Goal: Task Accomplishment & Management: Use online tool/utility

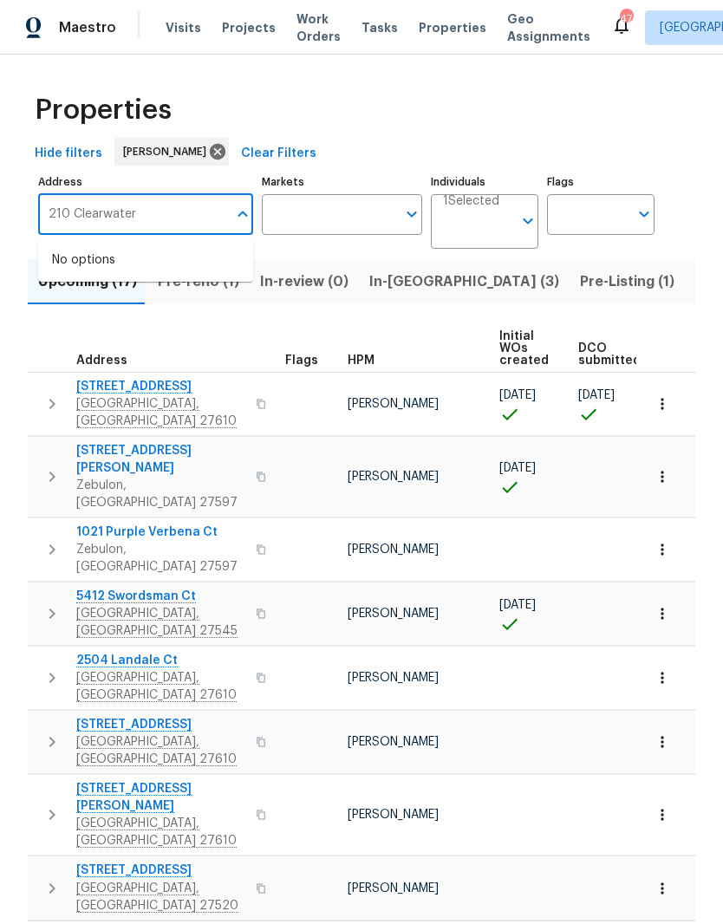
type input "210 Clearwater"
click at [177, 262] on li "210 Clearwater Ct Clayton NC 27520" at bounding box center [145, 260] width 215 height 29
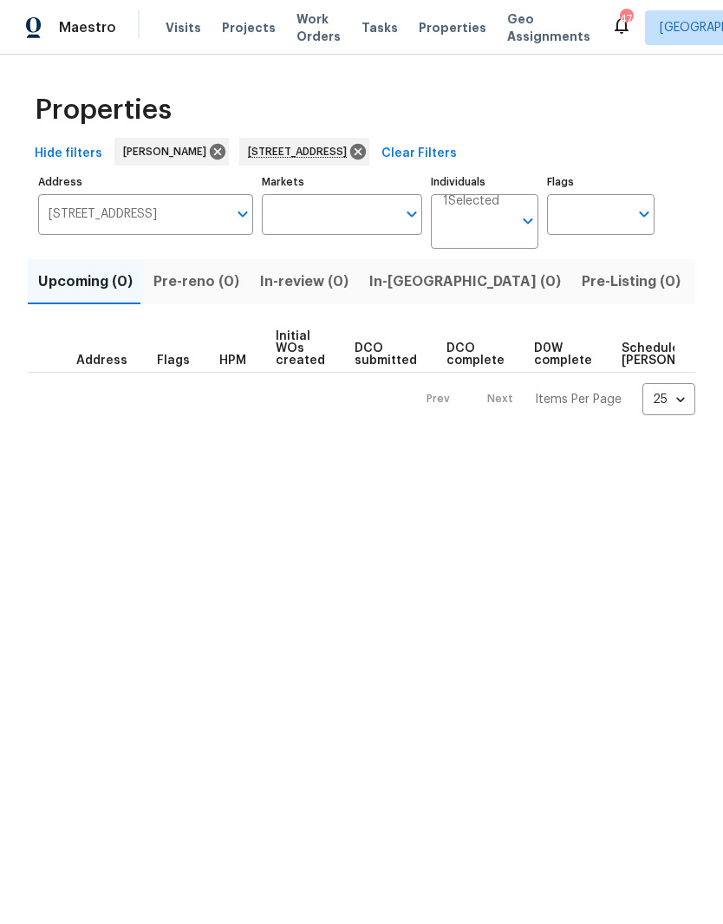
click at [701, 279] on span "Listed (1)" at bounding box center [732, 282] width 62 height 24
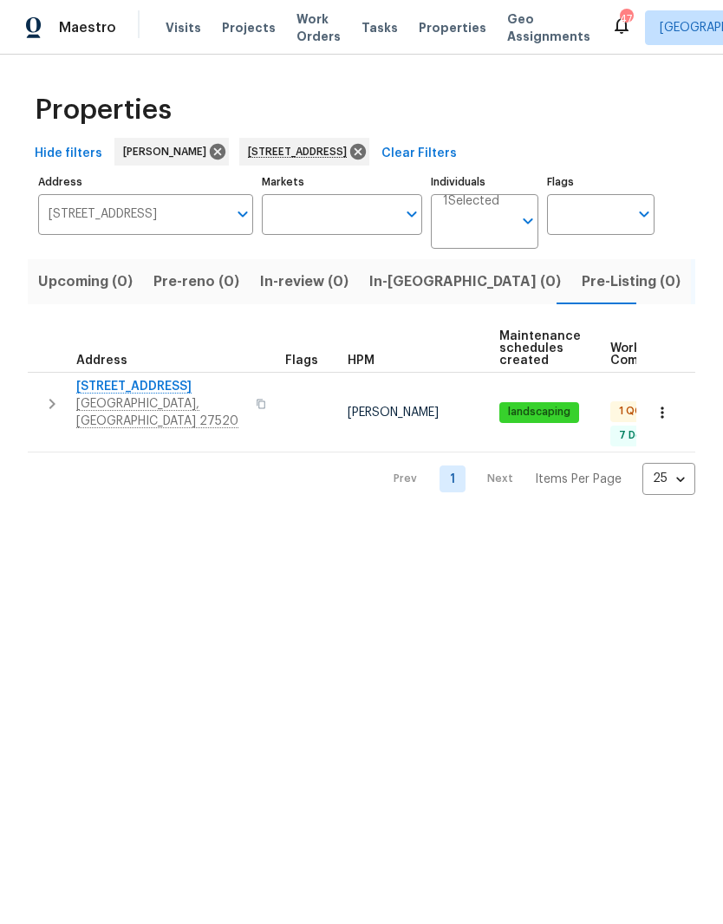
click at [100, 398] on span "Clayton, NC 27520" at bounding box center [160, 412] width 169 height 35
click at [665, 404] on icon "button" at bounding box center [662, 412] width 17 height 17
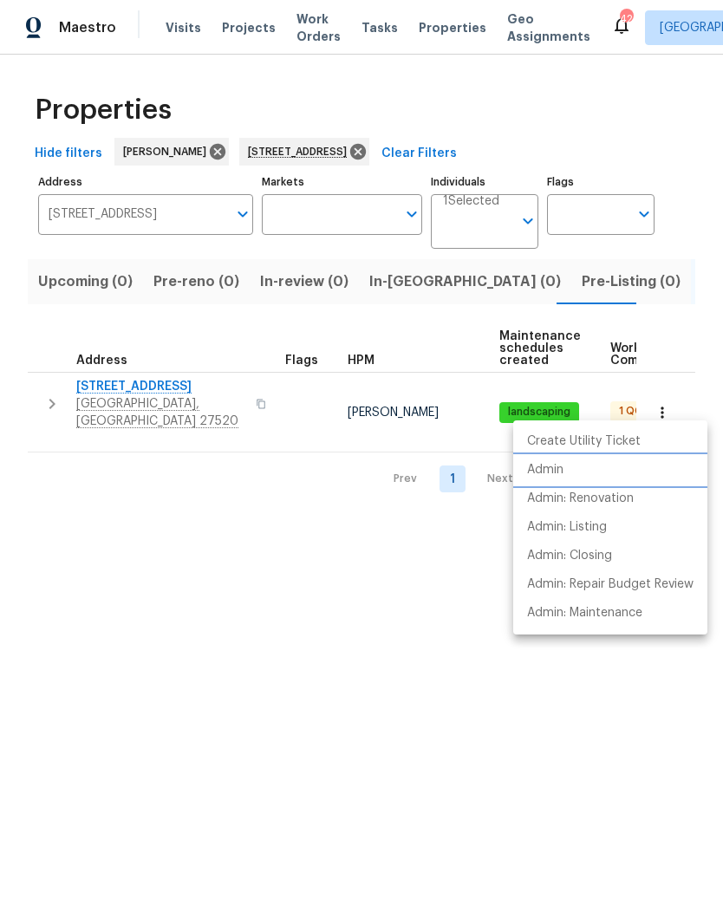
click at [629, 474] on li "Admin" at bounding box center [610, 470] width 194 height 29
click at [423, 146] on div at bounding box center [361, 462] width 723 height 924
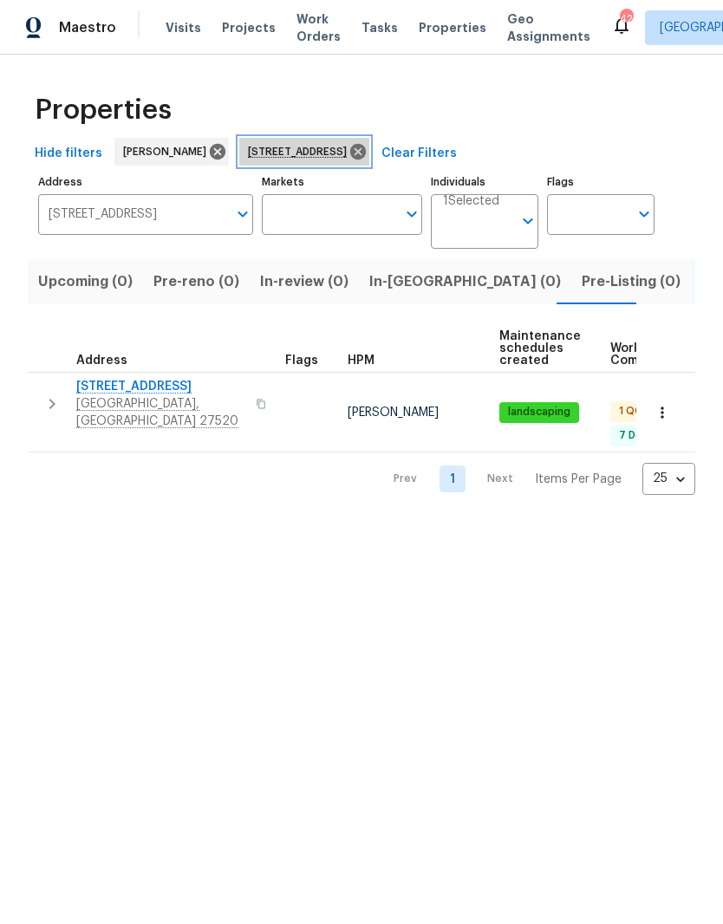
click at [368, 159] on icon at bounding box center [357, 151] width 19 height 19
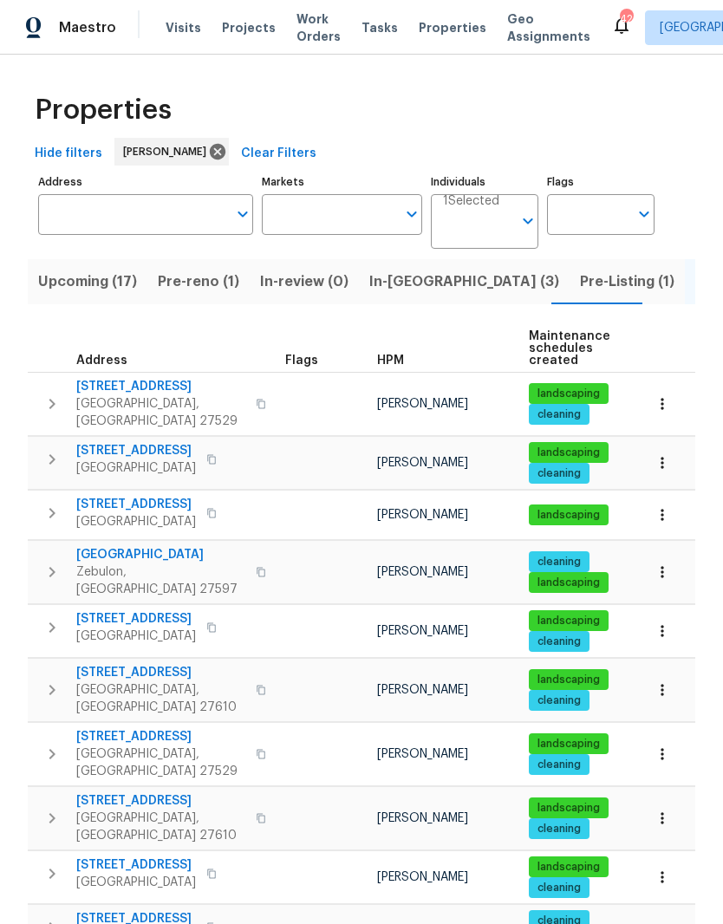
click at [395, 272] on span "In-reno (3)" at bounding box center [464, 282] width 190 height 24
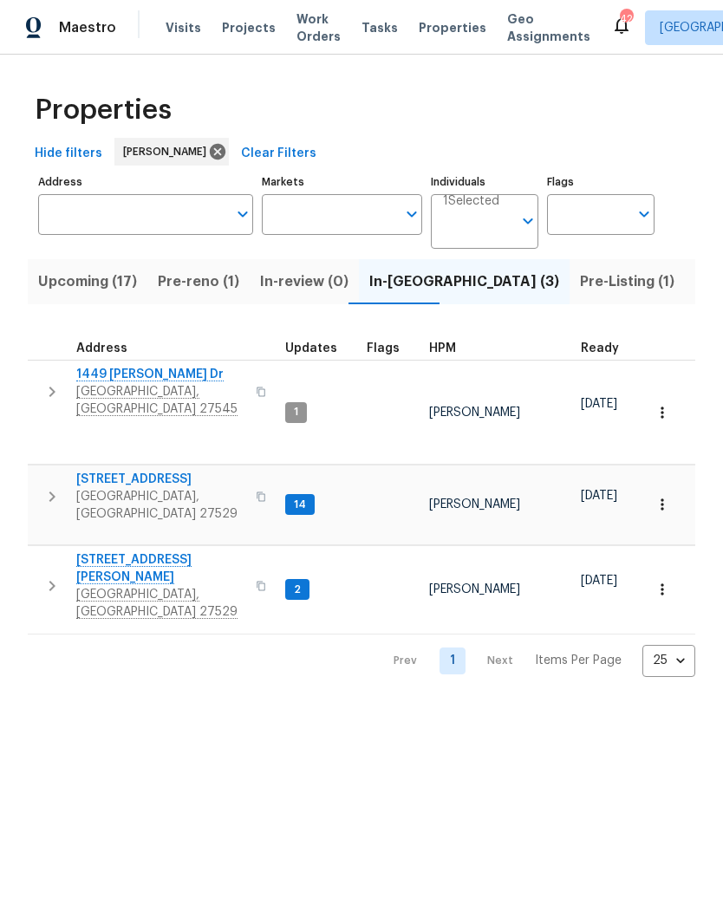
click at [88, 551] on span "[STREET_ADDRESS][PERSON_NAME]" at bounding box center [160, 568] width 169 height 35
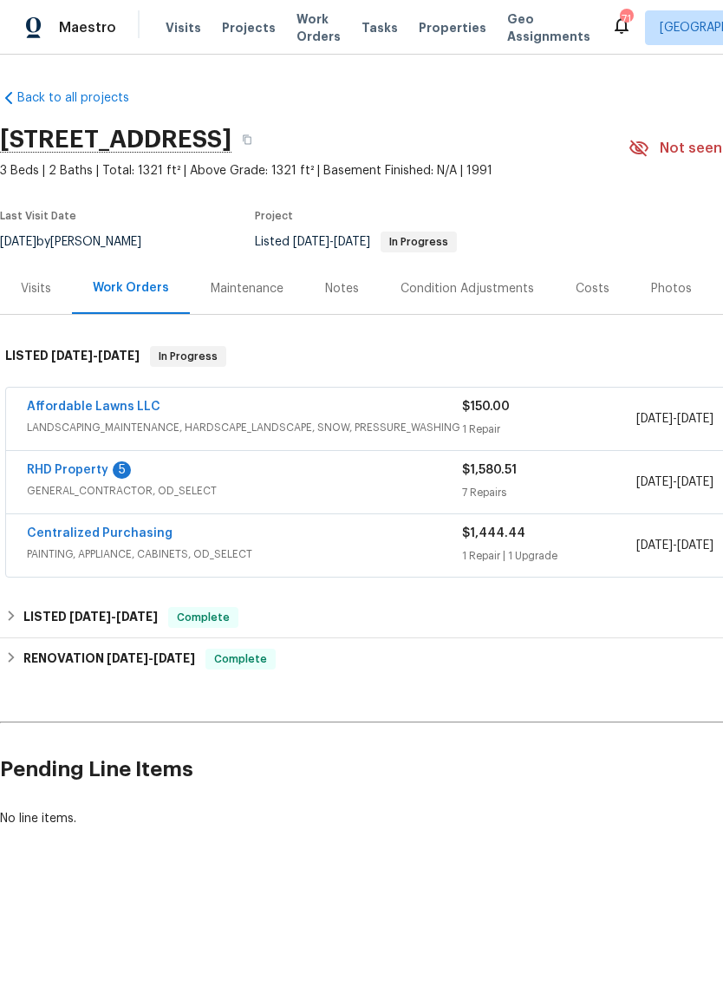
click at [64, 465] on link "RHD Property" at bounding box center [67, 470] width 81 height 12
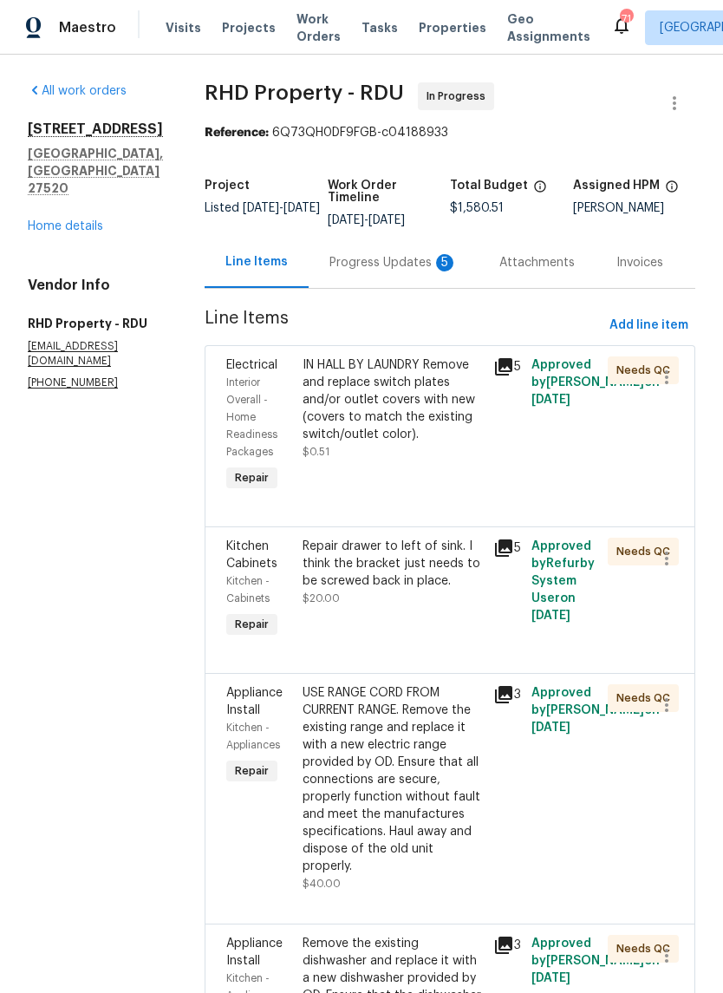
click at [390, 271] on div "Progress Updates 5" at bounding box center [393, 262] width 128 height 17
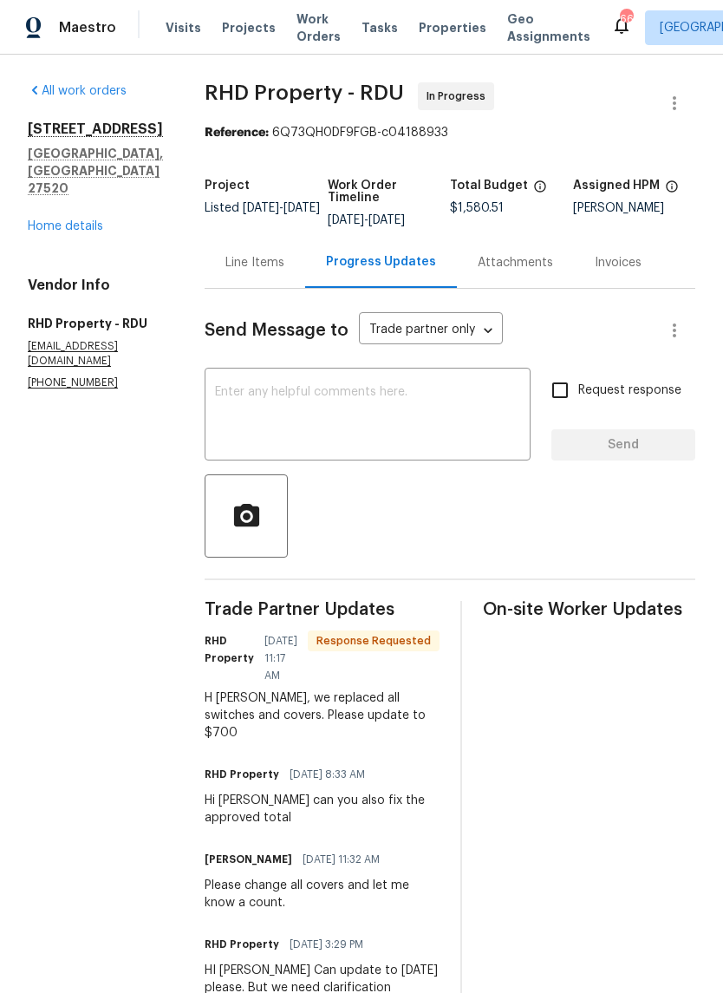
click at [80, 220] on link "Home details" at bounding box center [65, 226] width 75 height 12
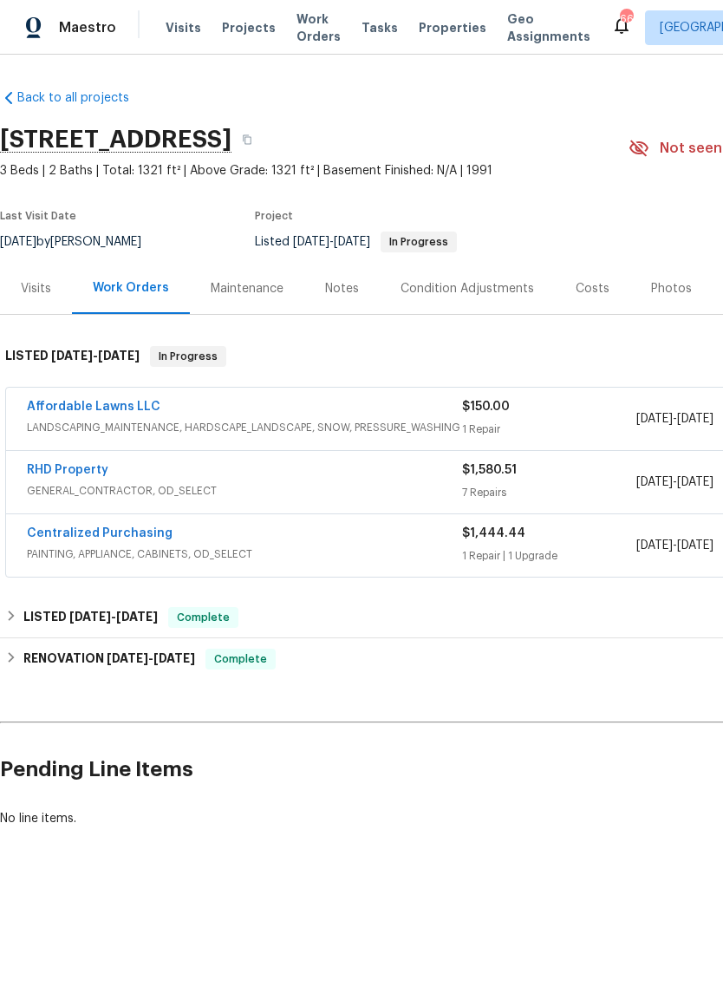
click at [96, 475] on link "RHD Property" at bounding box center [67, 470] width 81 height 12
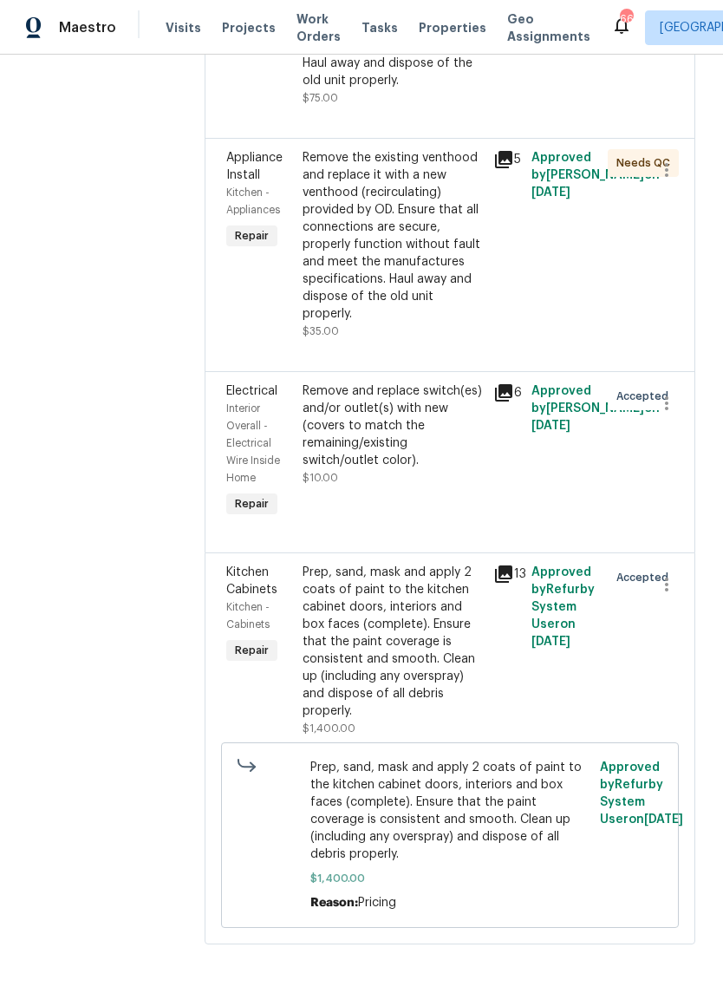
scroll to position [1072, 0]
click at [421, 469] on div "Remove and replace switch(es) and/or outlet(s) with new (covers to match the re…" at bounding box center [393, 425] width 180 height 87
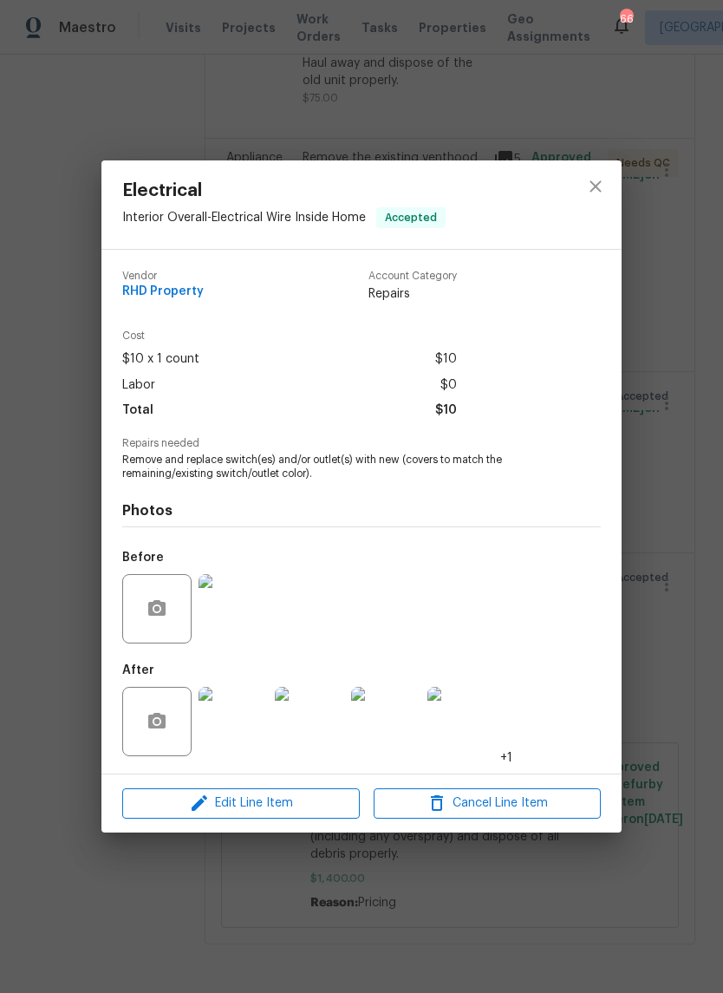
click at [240, 626] on img at bounding box center [233, 608] width 69 height 69
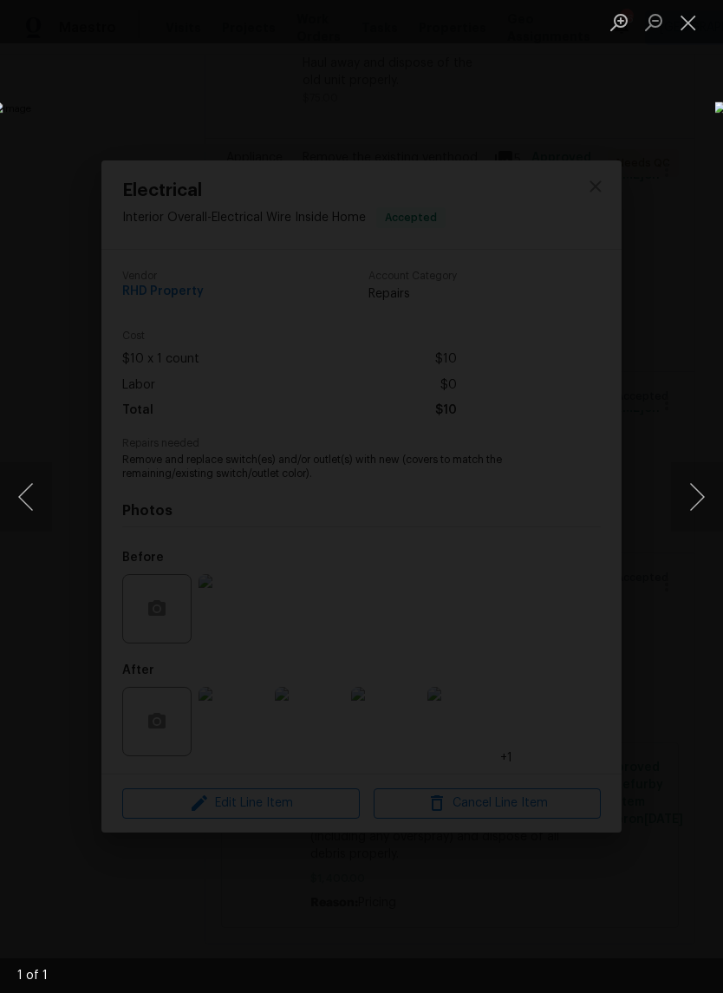
click at [689, 34] on button "Close lightbox" at bounding box center [688, 22] width 35 height 30
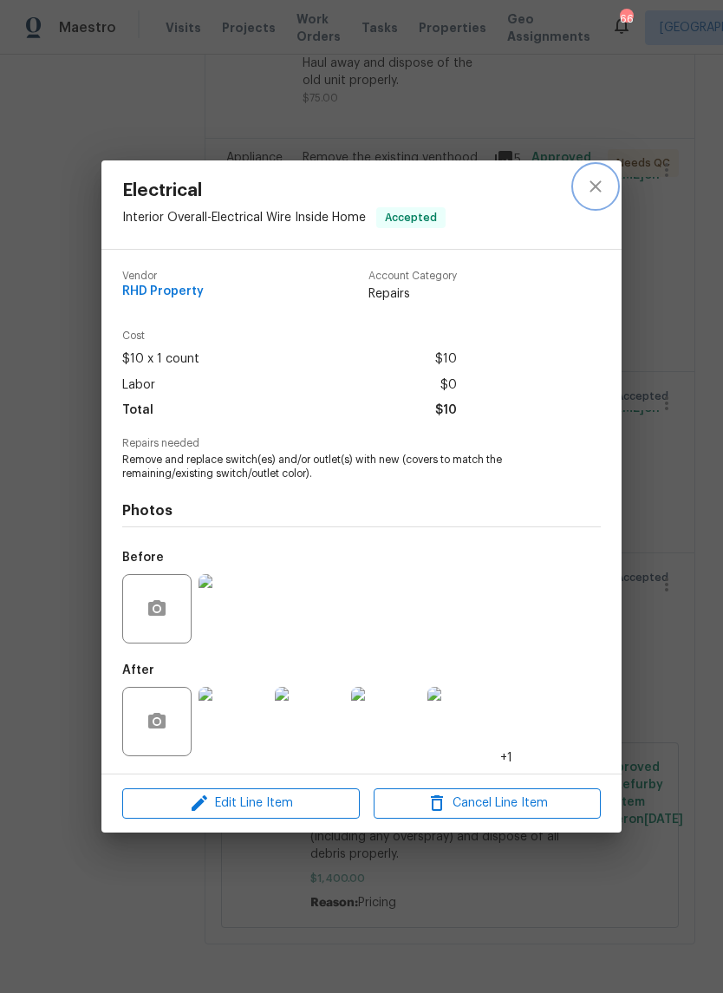
click at [602, 179] on icon "close" at bounding box center [595, 186] width 21 height 21
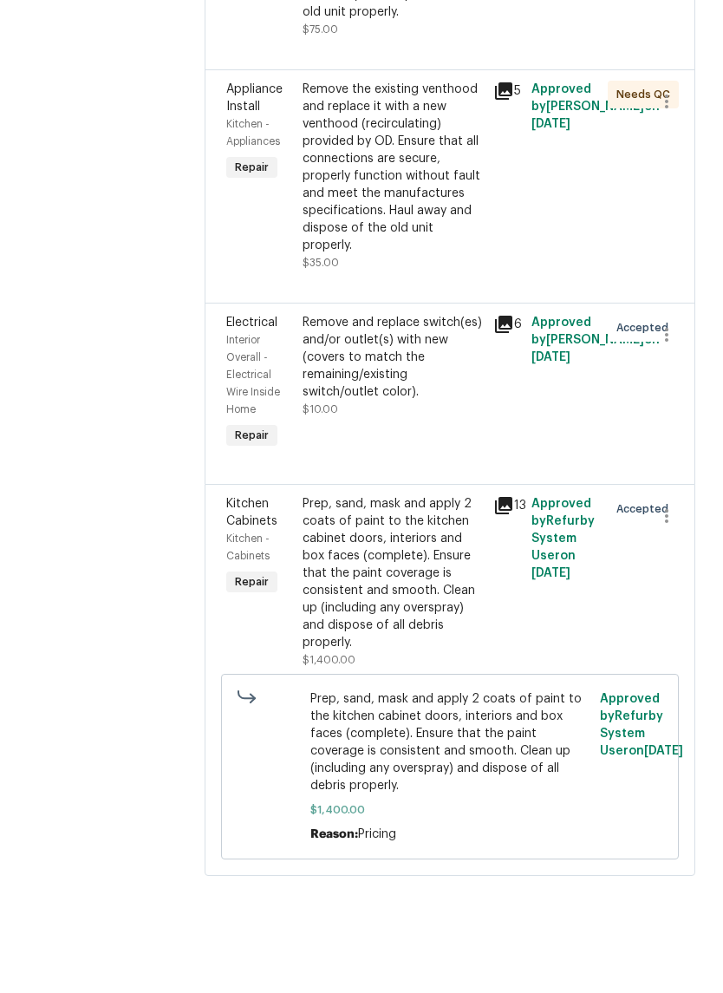
scroll to position [42, 0]
click at [437, 589] on div "Prep, sand, mask and apply 2 coats of paint to the kitchen cabinet doors, inter…" at bounding box center [393, 641] width 180 height 156
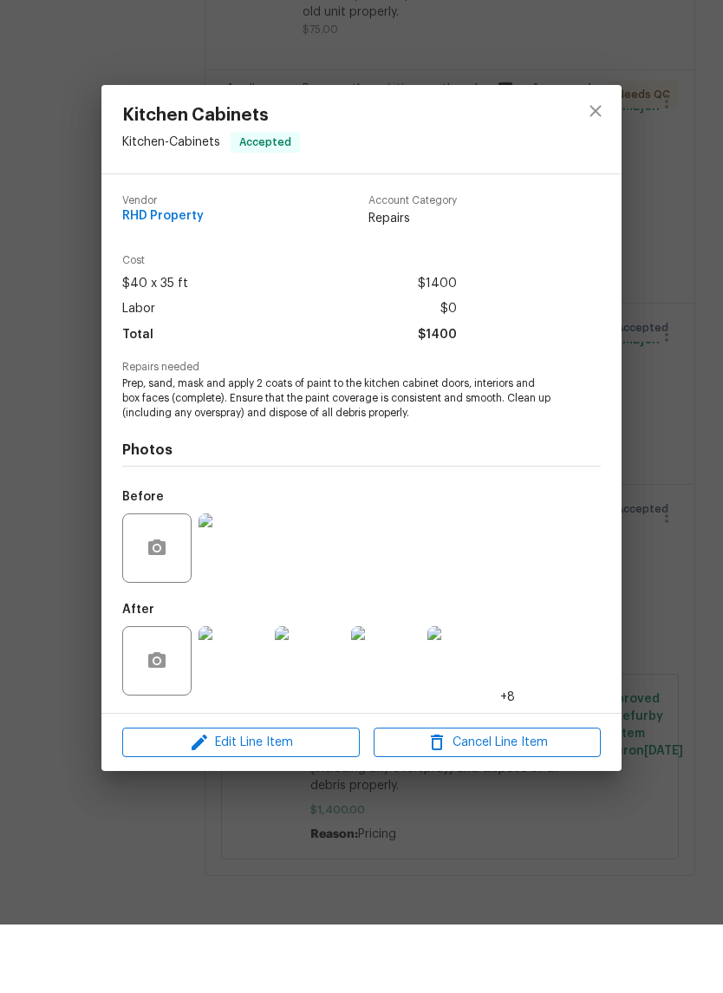
click at [261, 694] on img at bounding box center [233, 728] width 69 height 69
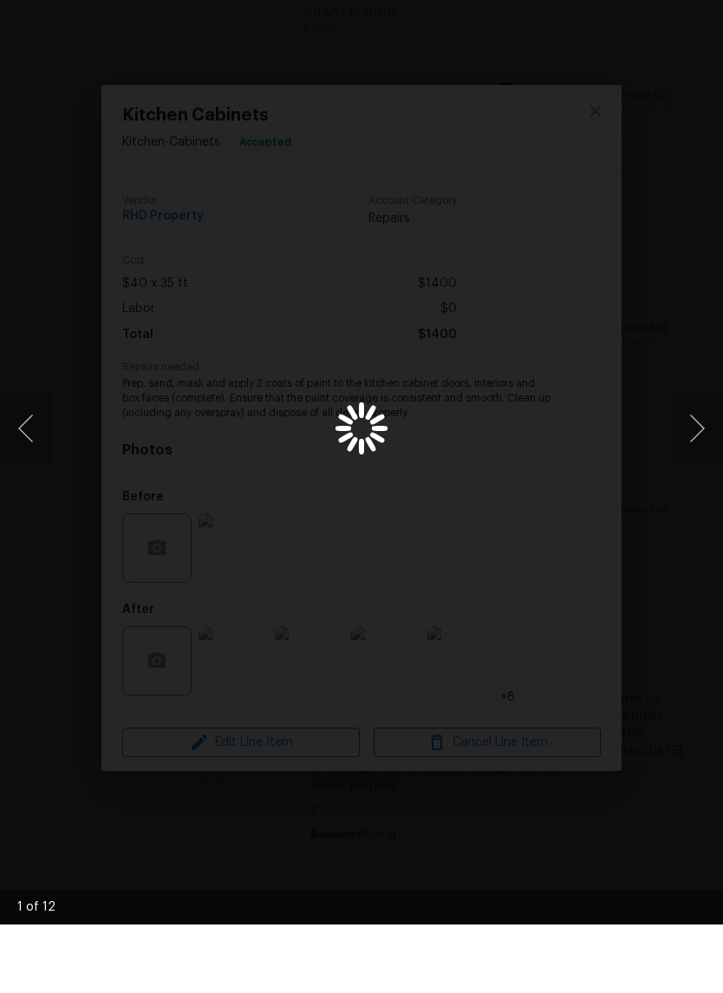
click at [700, 462] on button "Next image" at bounding box center [697, 496] width 52 height 69
click at [693, 462] on button "Next image" at bounding box center [697, 496] width 52 height 69
click at [692, 462] on button "Next image" at bounding box center [697, 496] width 52 height 69
click at [691, 462] on button "Next image" at bounding box center [697, 496] width 52 height 69
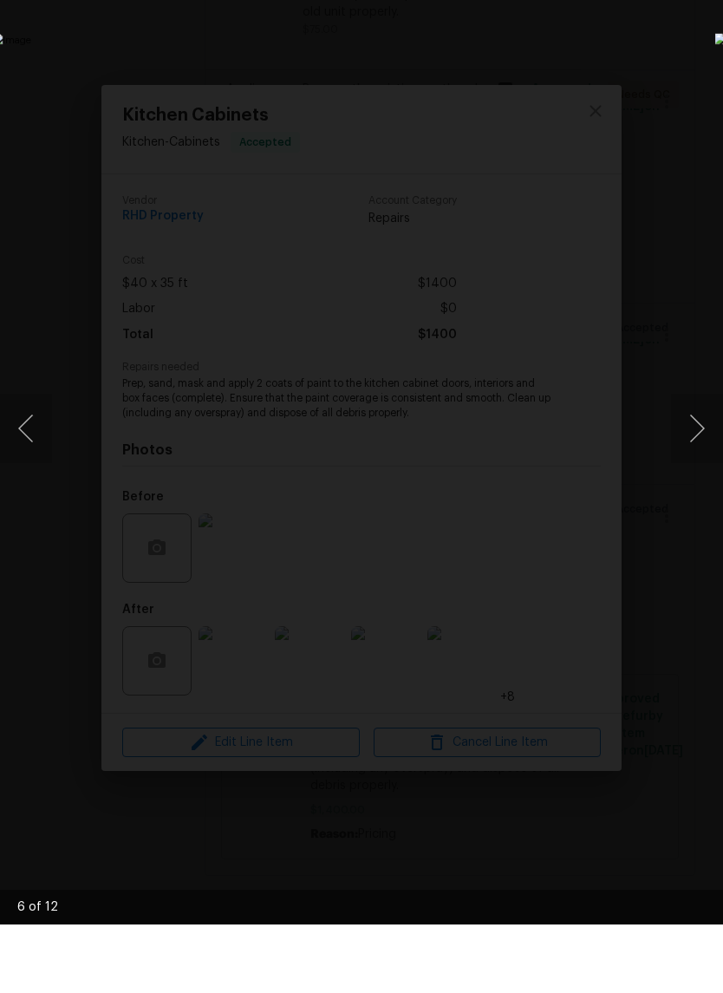
click at [692, 462] on button "Next image" at bounding box center [697, 496] width 52 height 69
click at [695, 462] on button "Next image" at bounding box center [697, 496] width 52 height 69
click at [694, 462] on button "Next image" at bounding box center [697, 496] width 52 height 69
click at [688, 462] on button "Next image" at bounding box center [697, 496] width 52 height 69
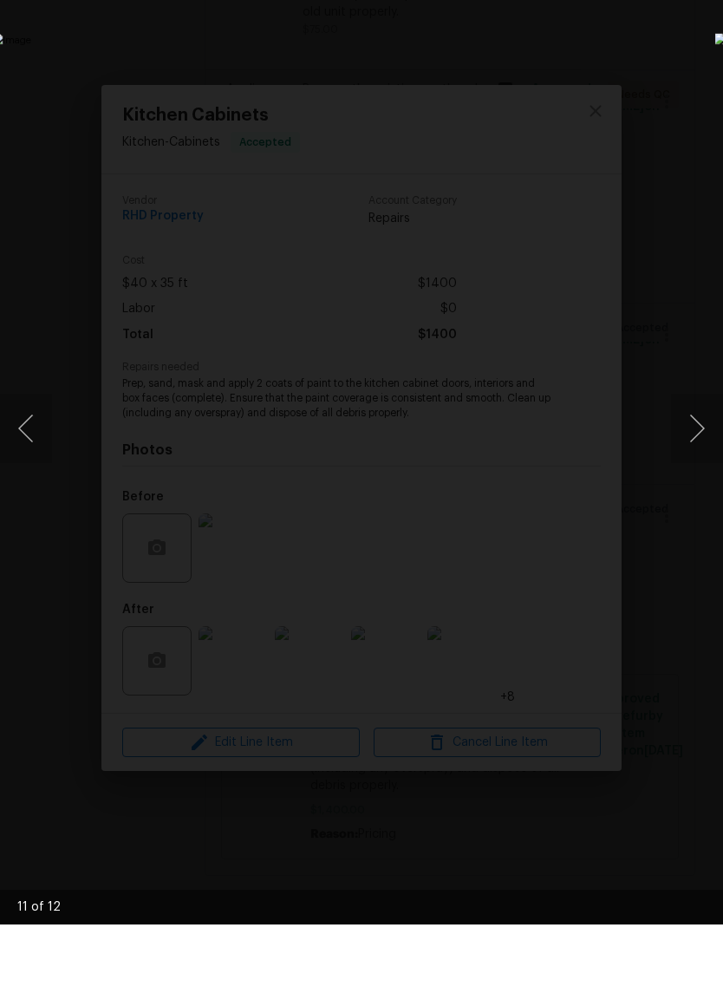
click at [696, 462] on button "Next image" at bounding box center [697, 496] width 52 height 69
click at [692, 462] on button "Next image" at bounding box center [697, 496] width 52 height 69
click at [689, 462] on button "Next image" at bounding box center [697, 496] width 52 height 69
click at [567, 104] on img "Lightbox" at bounding box center [279, 495] width 575 height 789
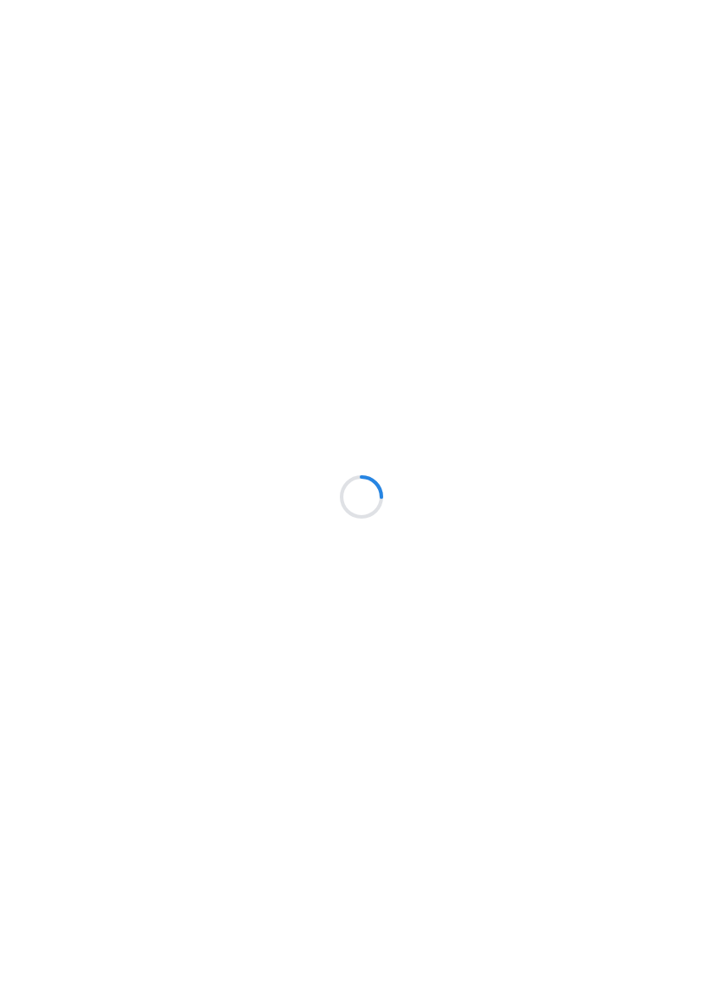
click at [147, 0] on html at bounding box center [361, 0] width 723 height 0
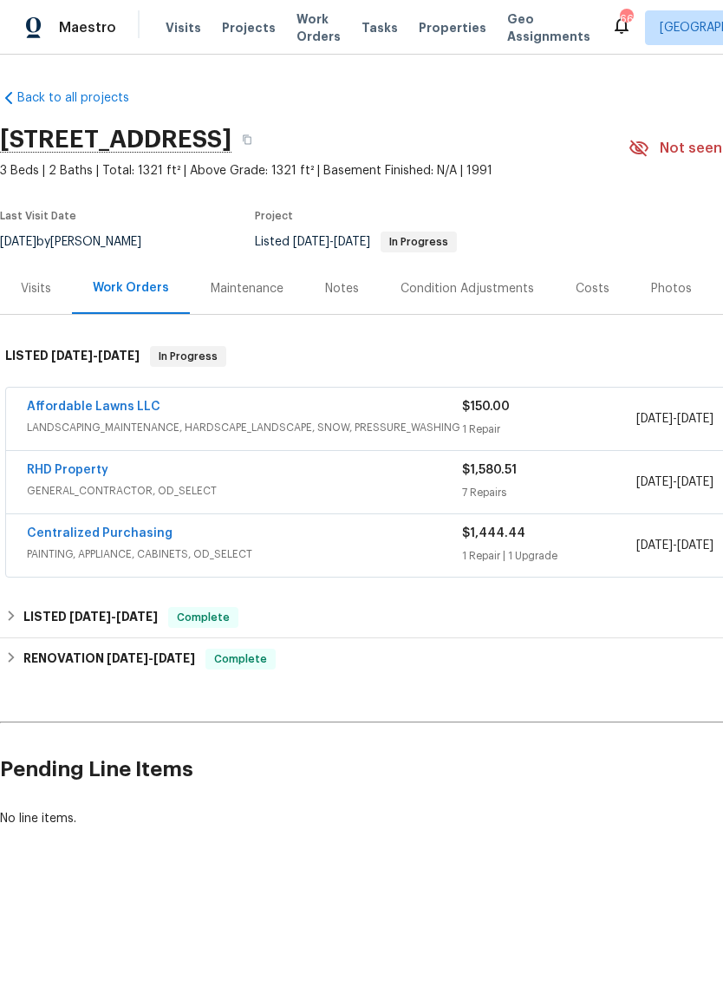
click at [93, 474] on link "RHD Property" at bounding box center [67, 470] width 81 height 12
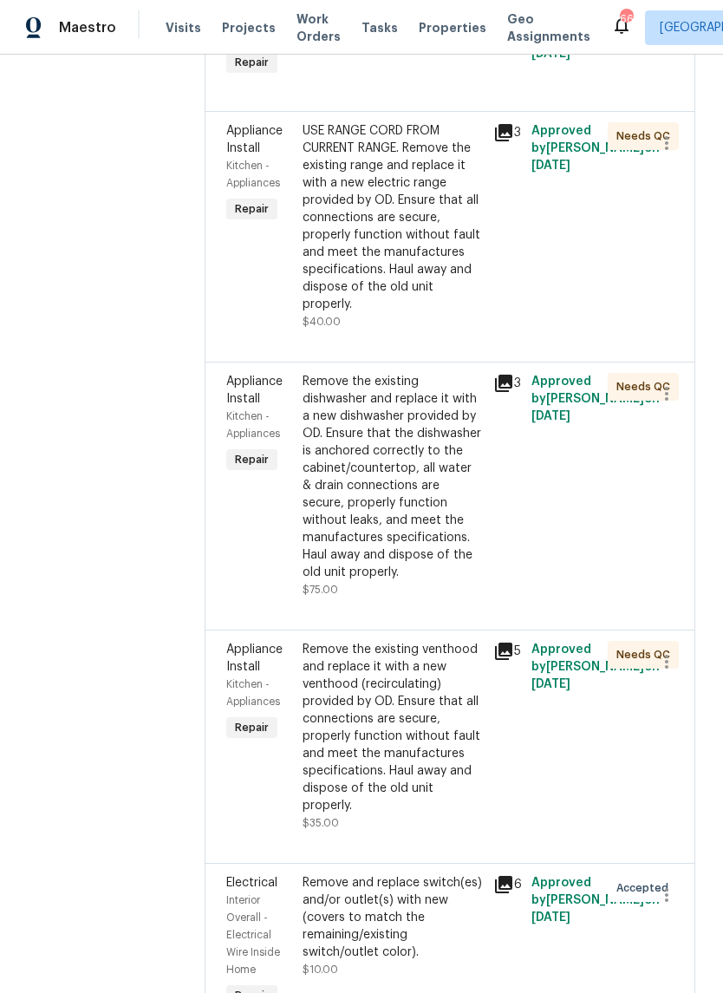
scroll to position [561, 0]
click at [408, 539] on div "Remove the existing dishwasher and replace it with a new dishwasher provided by…" at bounding box center [393, 478] width 180 height 208
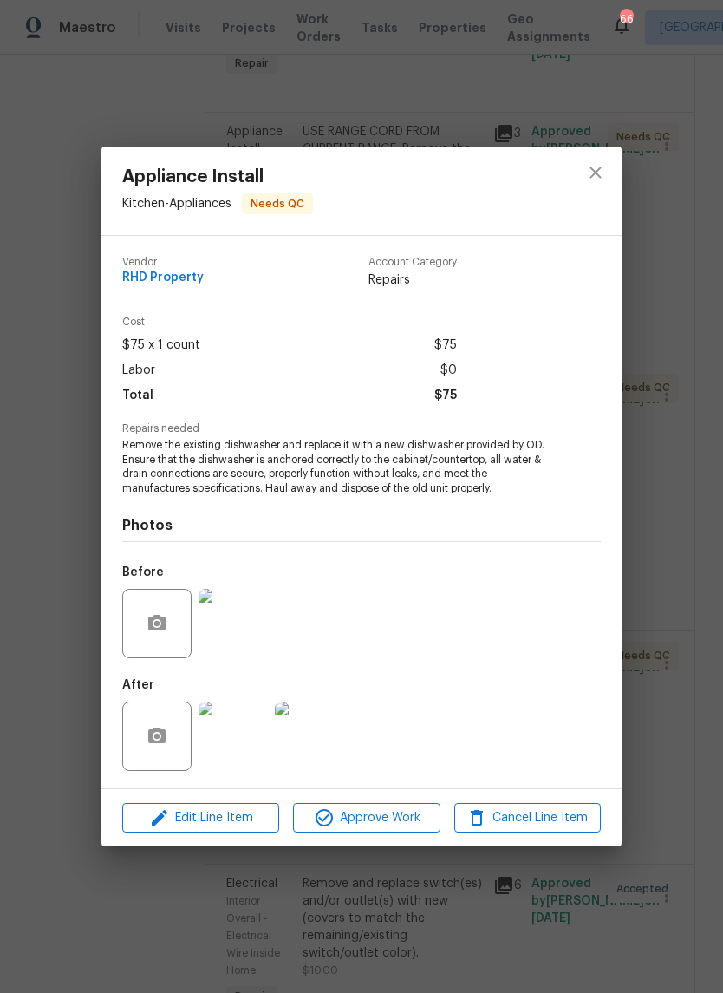
click at [254, 622] on img at bounding box center [233, 623] width 69 height 69
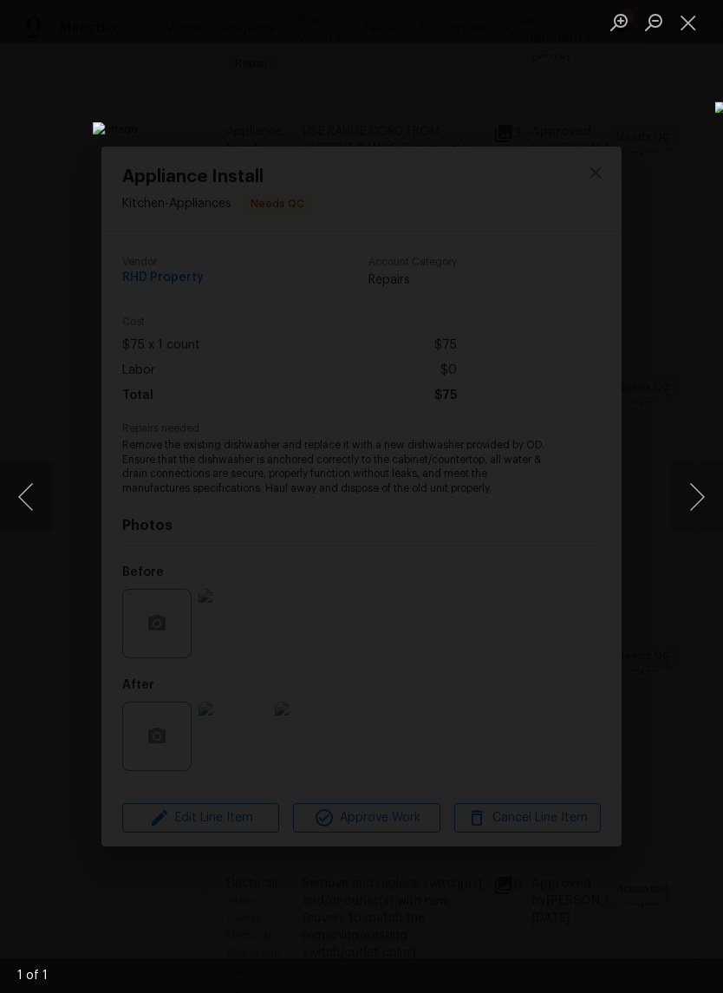
click at [696, 24] on button "Close lightbox" at bounding box center [688, 22] width 35 height 30
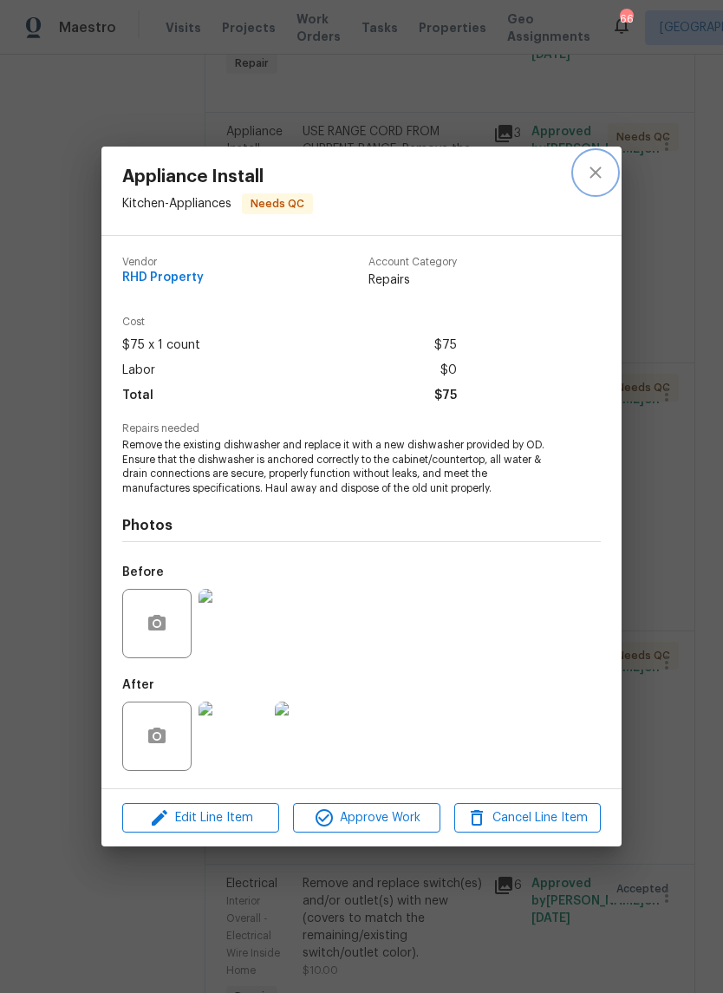
click at [602, 176] on icon "close" at bounding box center [595, 172] width 21 height 21
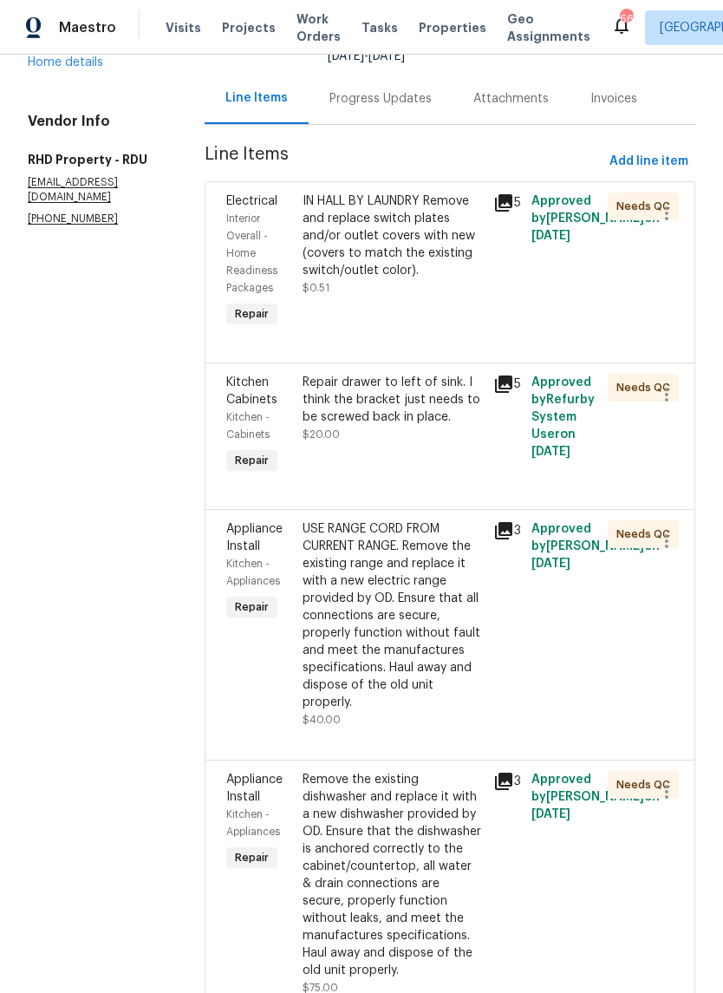
scroll to position [31, 0]
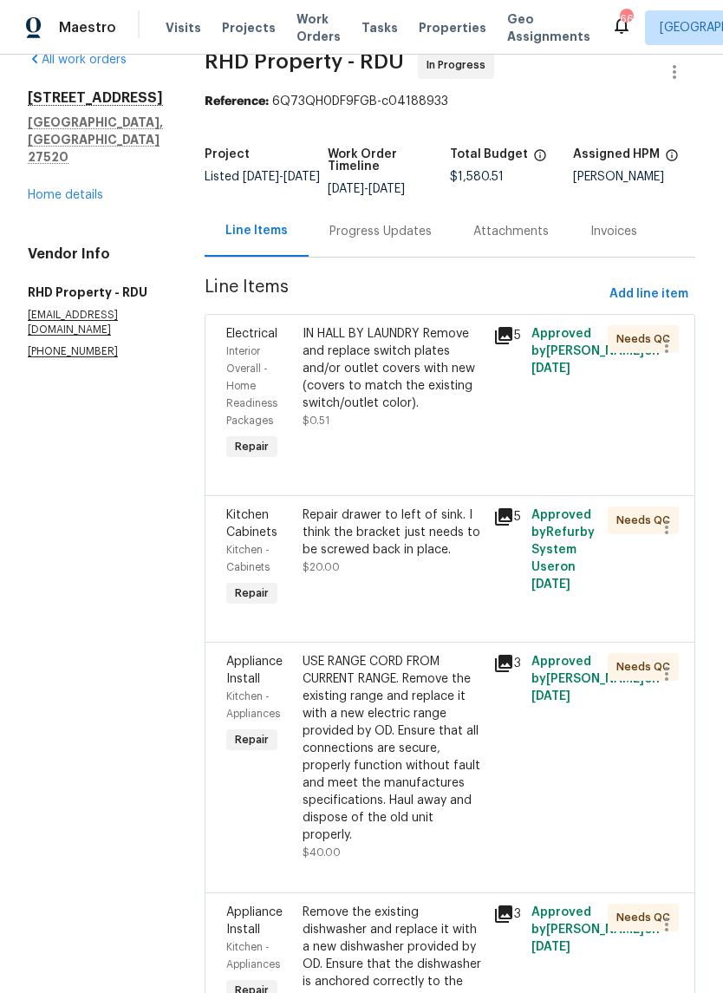
click at [421, 257] on div "Progress Updates" at bounding box center [381, 230] width 144 height 51
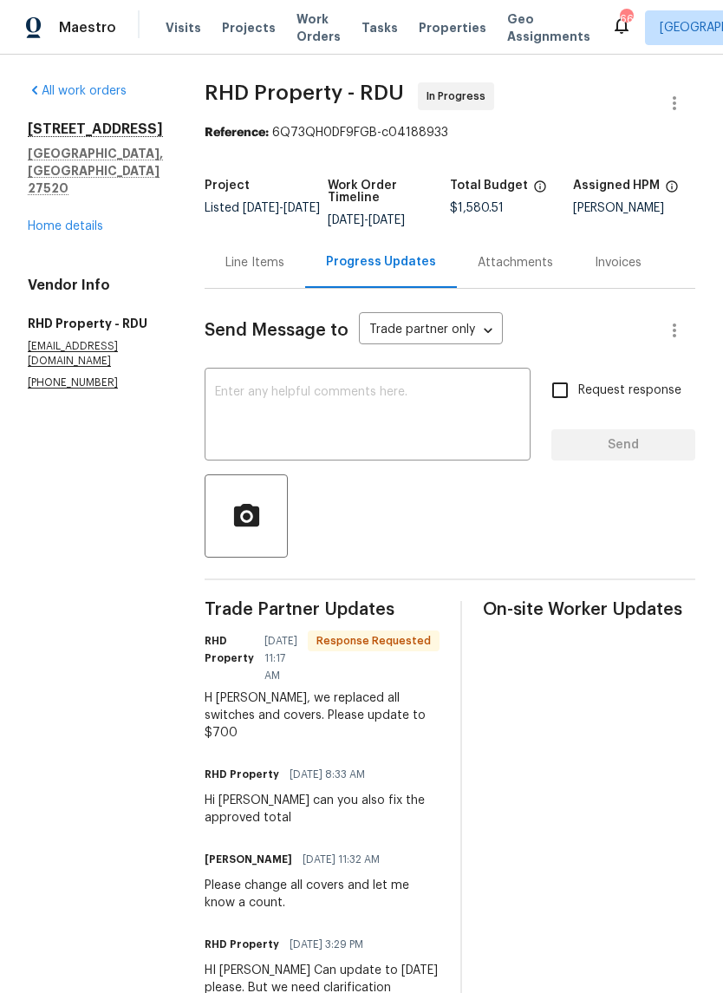
click at [305, 271] on div "Line Items" at bounding box center [255, 262] width 101 height 51
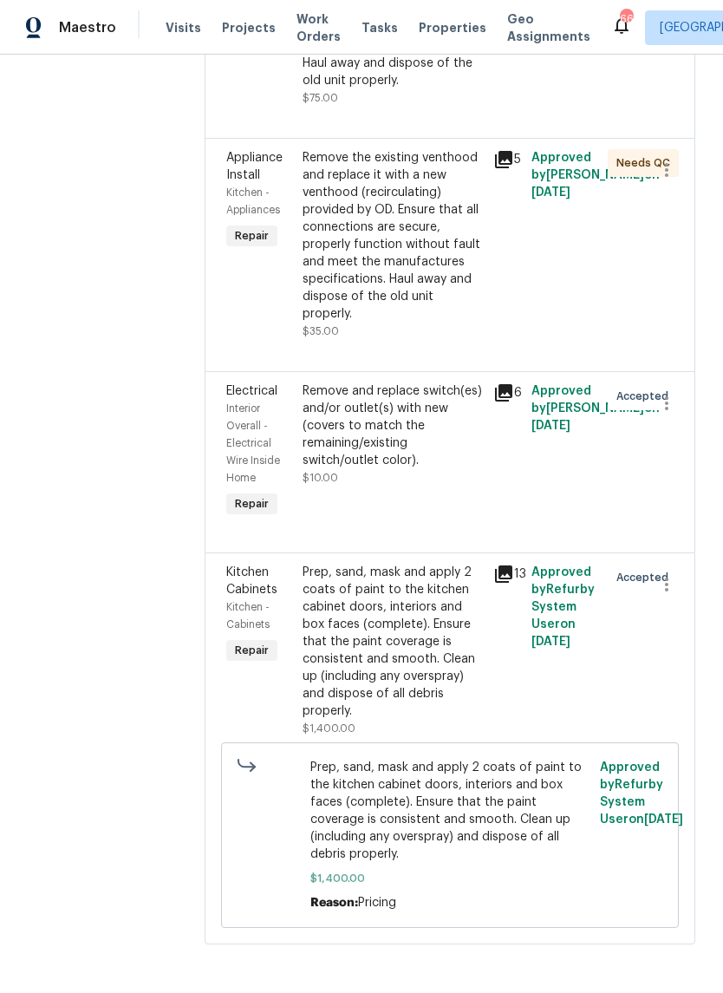
scroll to position [1072, 0]
click at [413, 469] on div "Remove and replace switch(es) and/or outlet(s) with new (covers to match the re…" at bounding box center [393, 425] width 180 height 87
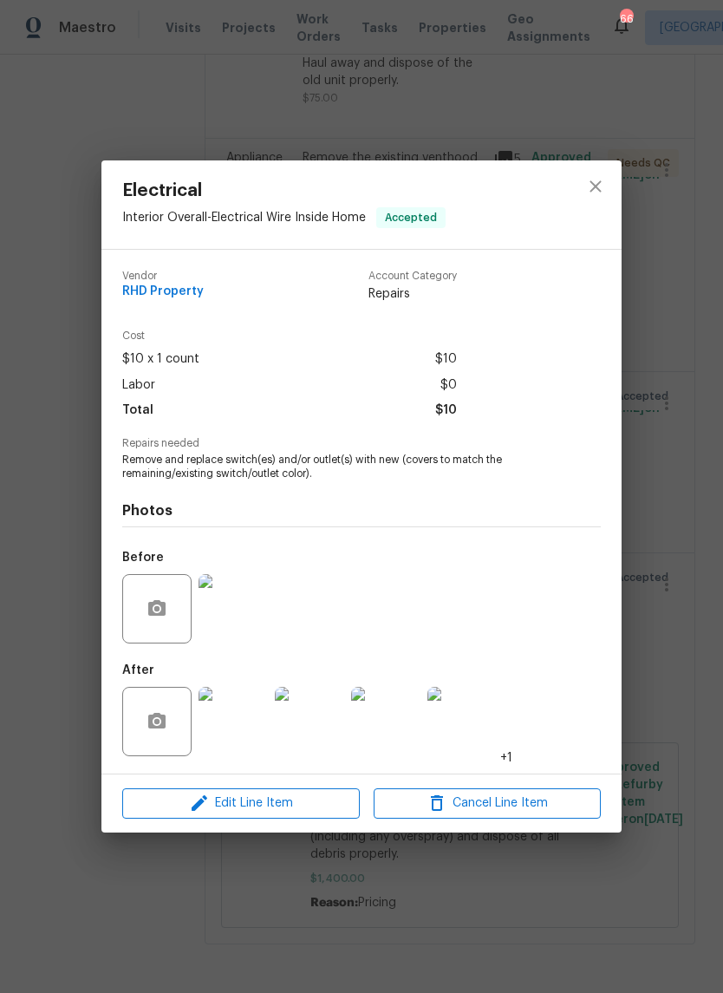
click at [240, 738] on img at bounding box center [233, 721] width 69 height 69
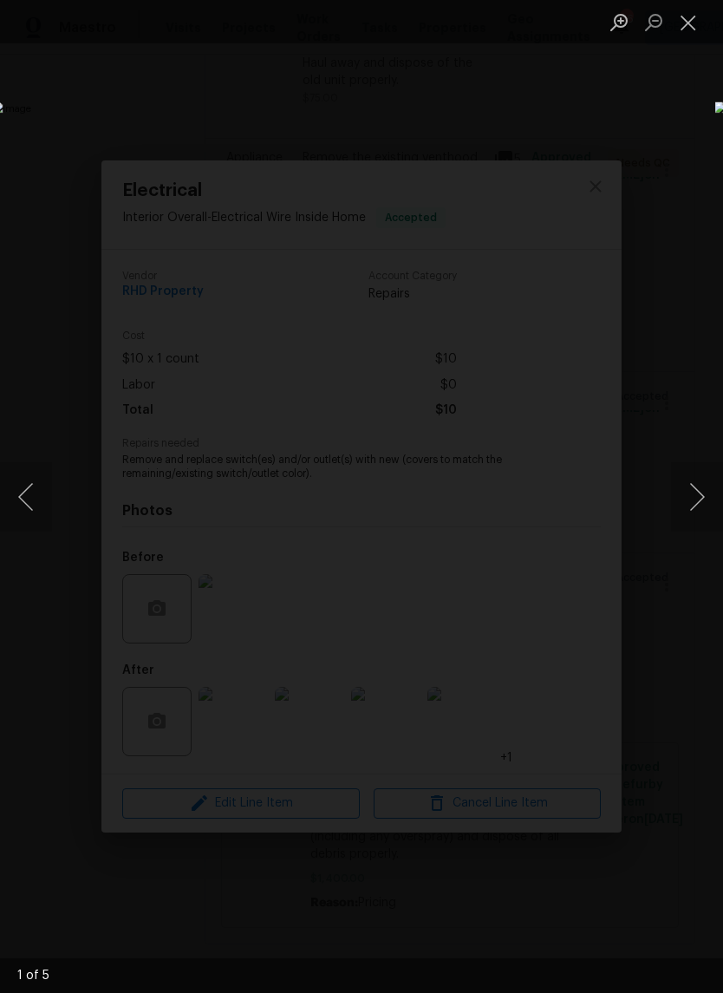
click at [692, 489] on button "Next image" at bounding box center [697, 496] width 52 height 69
click at [705, 503] on button "Next image" at bounding box center [697, 496] width 52 height 69
click at [700, 505] on button "Next image" at bounding box center [697, 496] width 52 height 69
click at [702, 506] on button "Next image" at bounding box center [697, 496] width 52 height 69
click at [692, 29] on button "Close lightbox" at bounding box center [688, 22] width 35 height 30
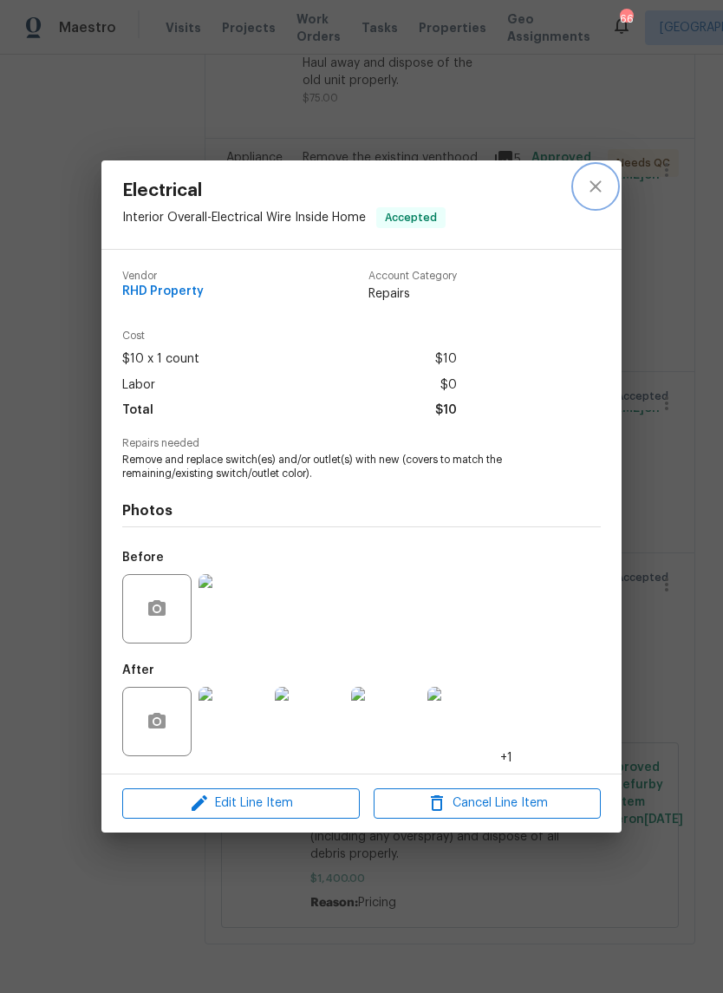
click at [596, 187] on icon "close" at bounding box center [595, 186] width 21 height 21
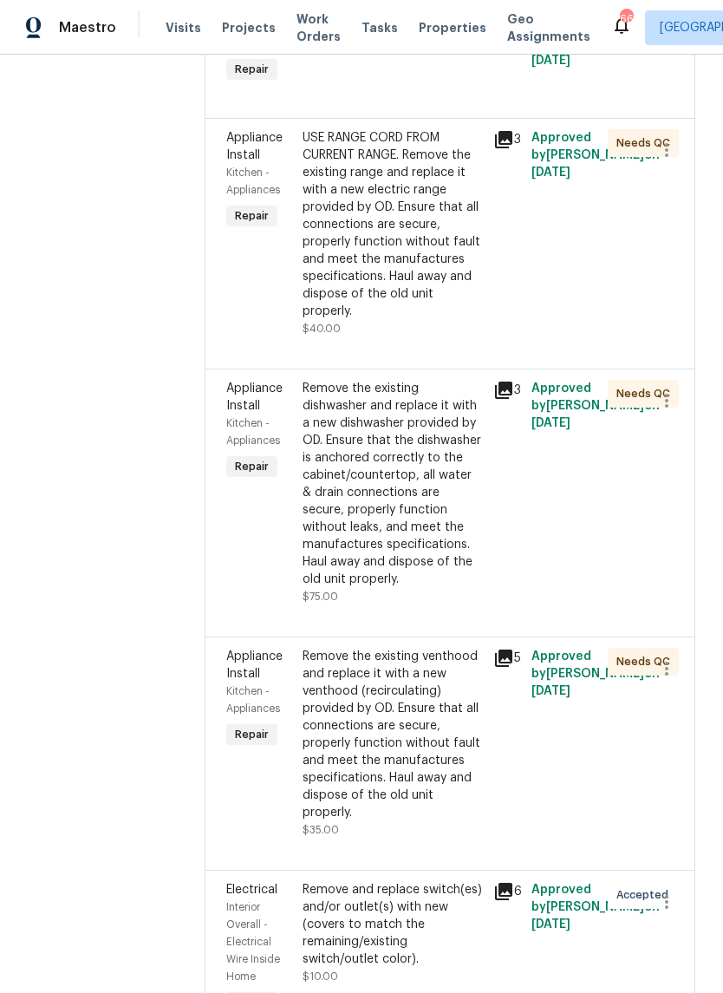
scroll to position [558, 0]
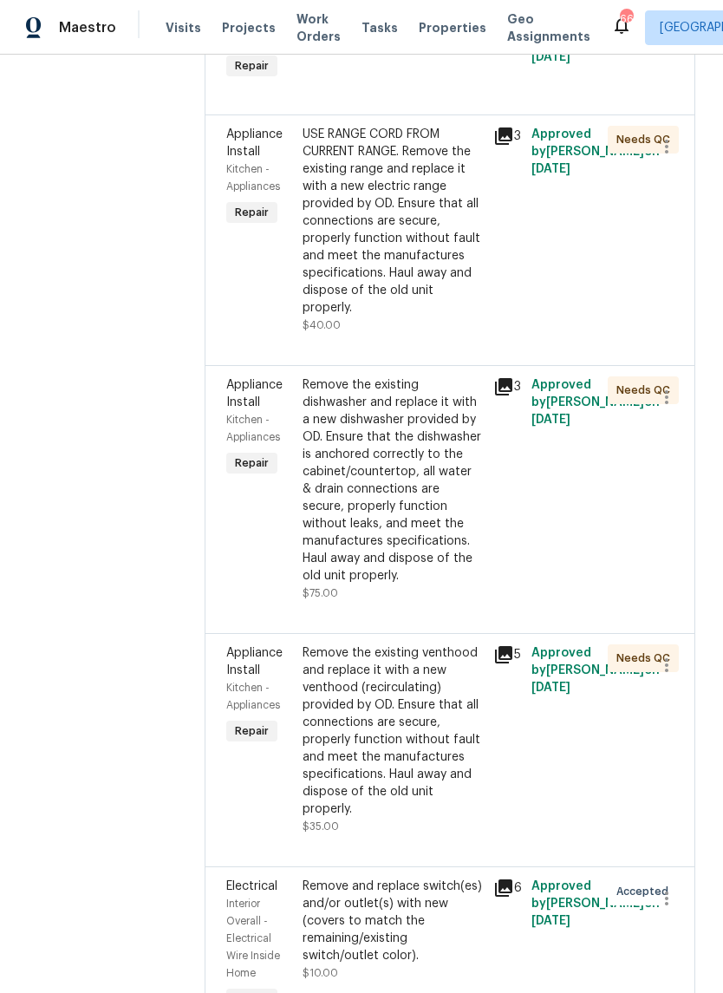
click at [435, 501] on div "Remove the existing dishwasher and replace it with a new dishwasher provided by…" at bounding box center [393, 480] width 180 height 208
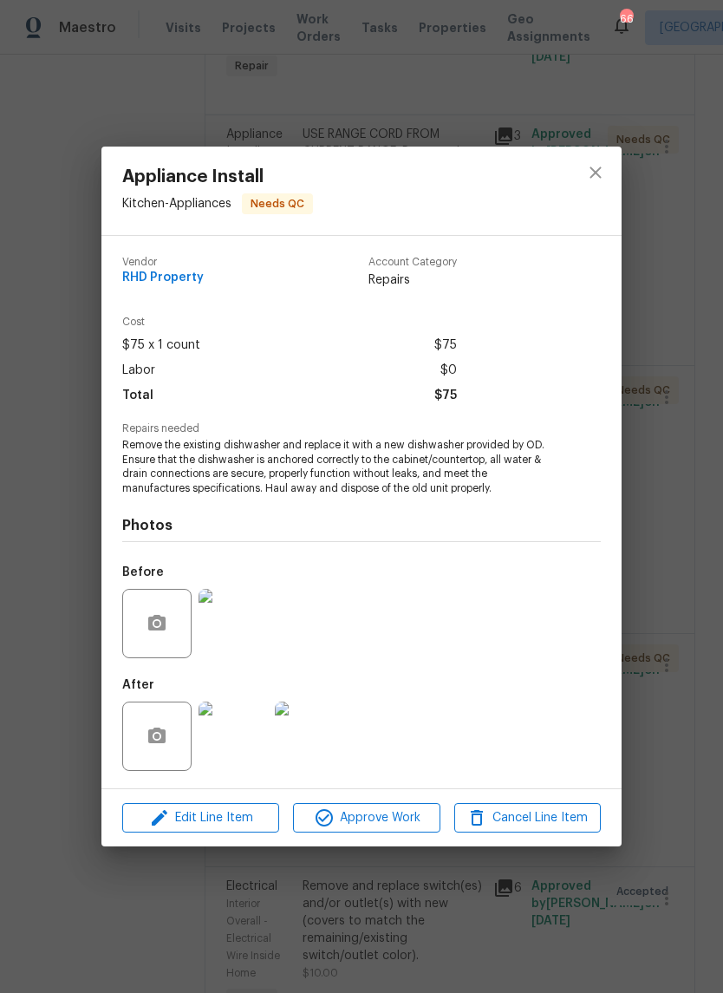
click at [256, 745] on img at bounding box center [233, 735] width 69 height 69
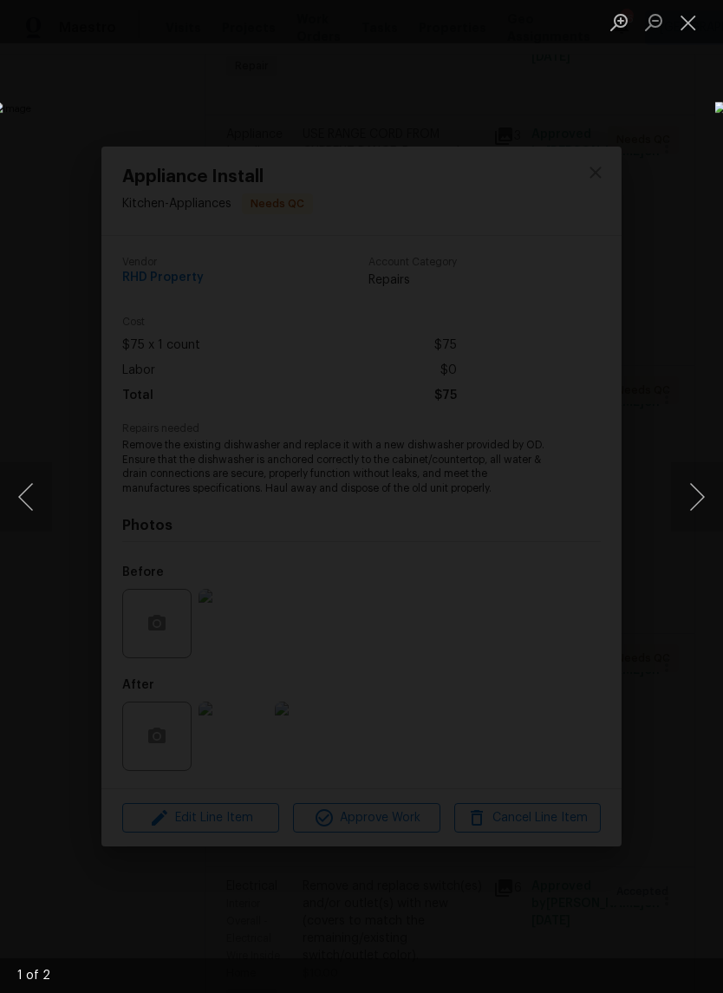
click at [702, 474] on button "Next image" at bounding box center [697, 496] width 52 height 69
click at [29, 511] on button "Previous image" at bounding box center [26, 496] width 52 height 69
click at [695, 24] on button "Close lightbox" at bounding box center [688, 22] width 35 height 30
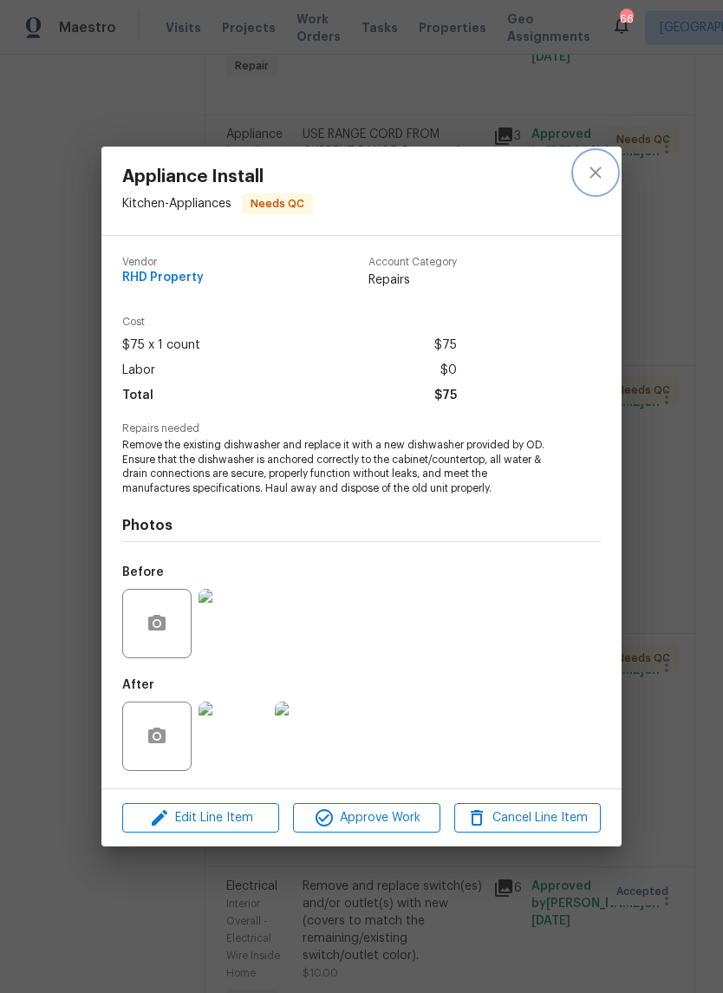
click at [595, 174] on icon "close" at bounding box center [595, 172] width 21 height 21
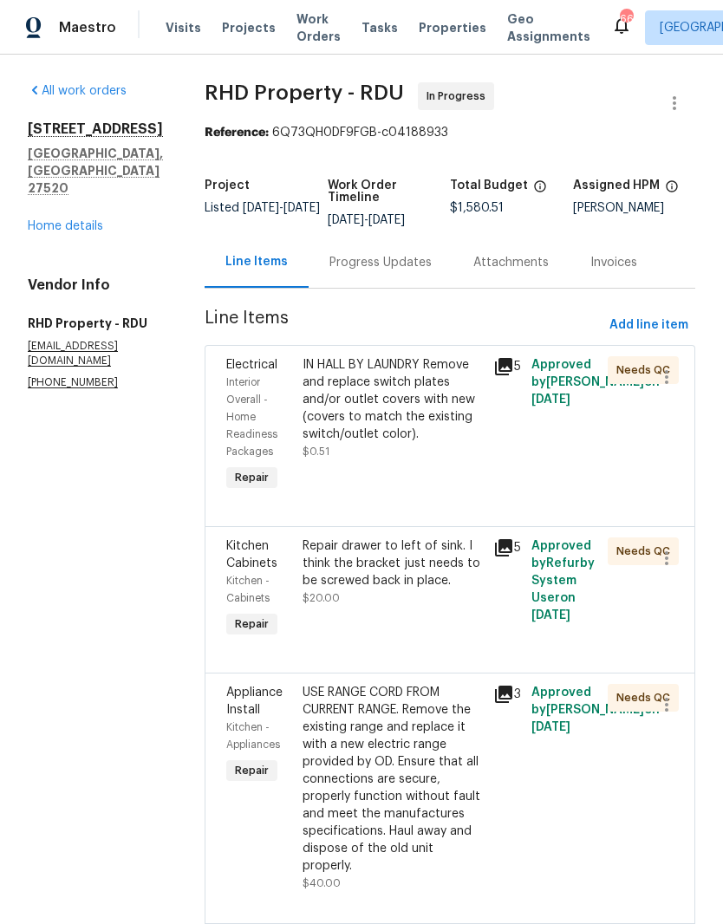
scroll to position [0, 0]
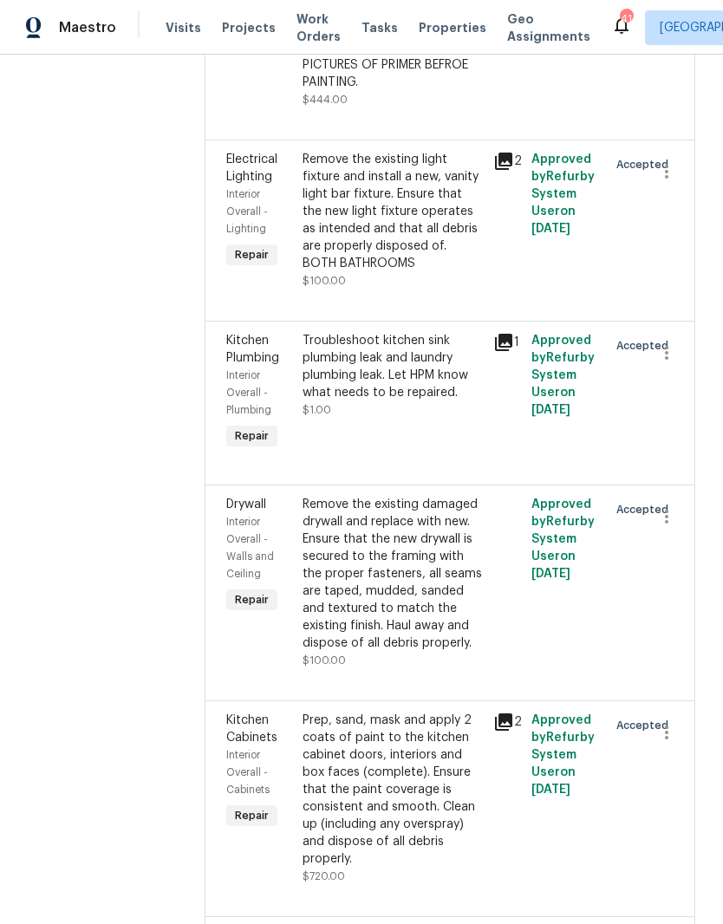
scroll to position [849, 0]
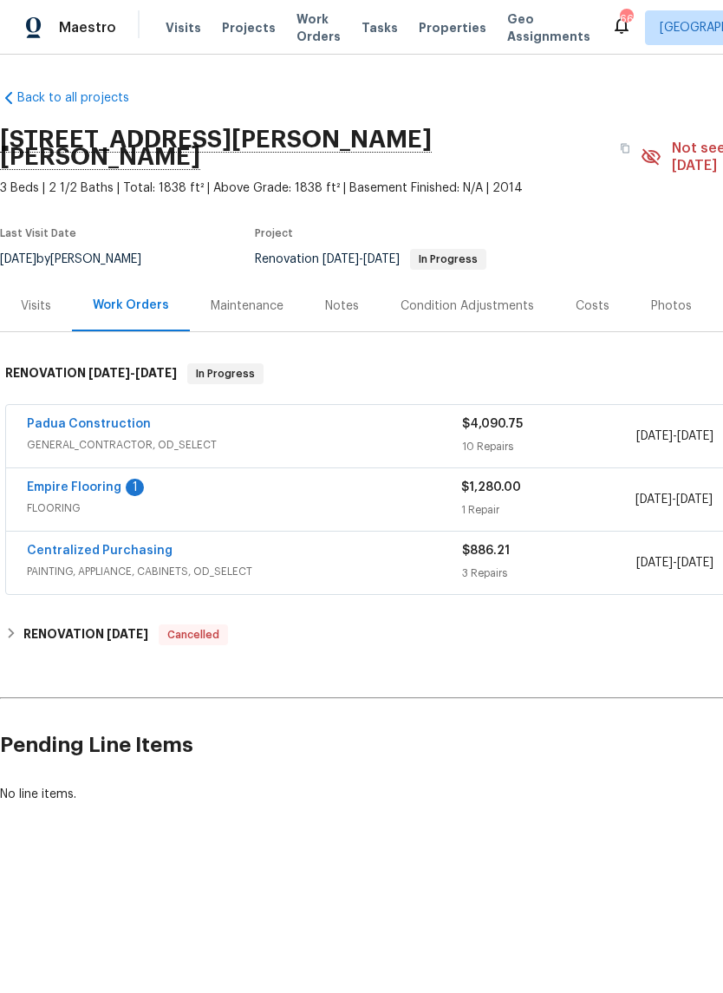
click at [104, 481] on link "Empire Flooring" at bounding box center [74, 487] width 94 height 12
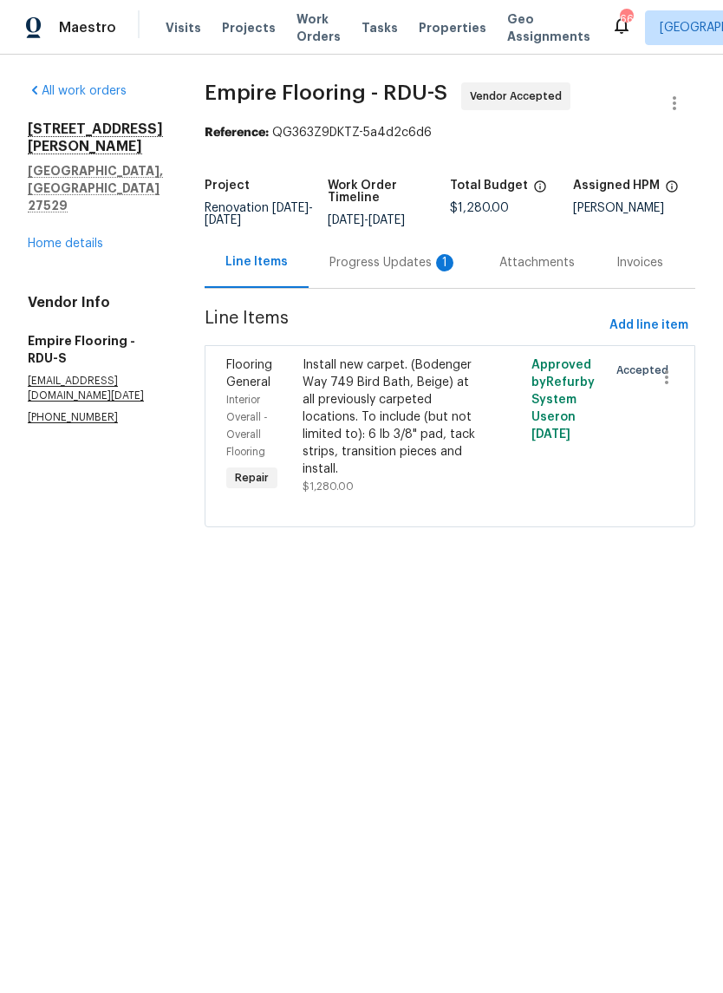
click at [397, 271] on div "Progress Updates 1" at bounding box center [393, 262] width 128 height 17
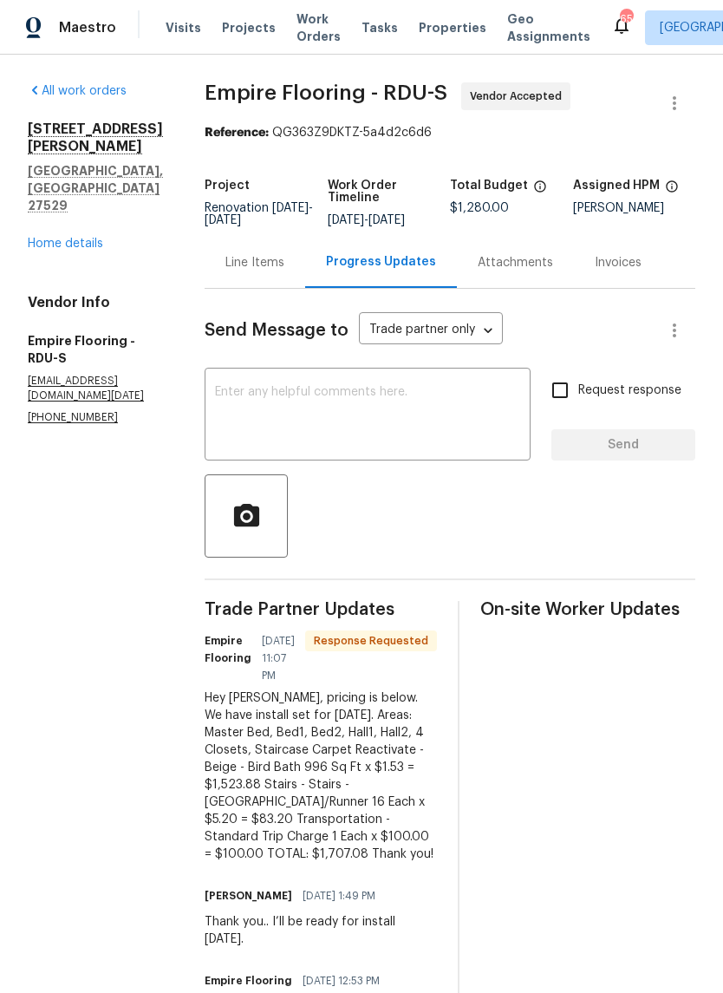
click at [452, 426] on textarea at bounding box center [367, 416] width 305 height 61
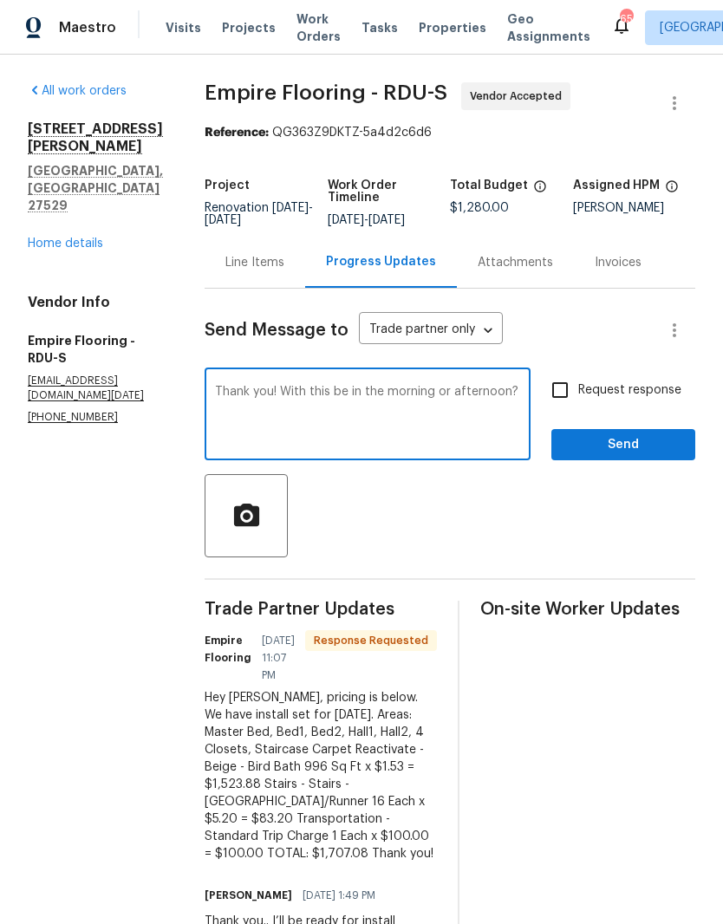
type textarea "Thank you! With this be in the morning or afternoon?"
click at [571, 394] on input "Request response" at bounding box center [560, 390] width 36 height 36
checkbox input "true"
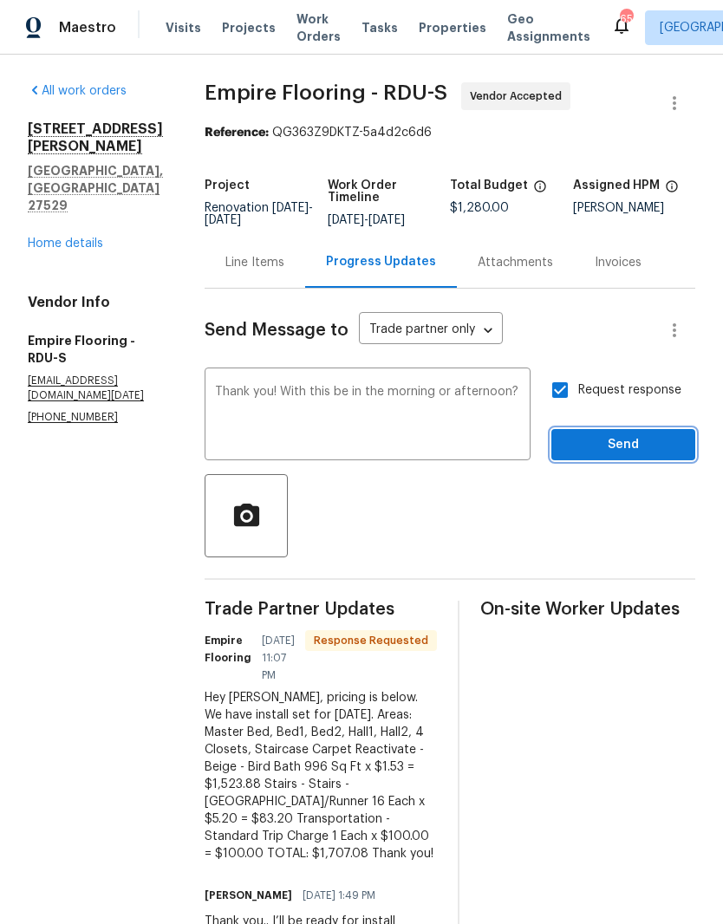
click at [669, 456] on span "Send" at bounding box center [623, 445] width 116 height 22
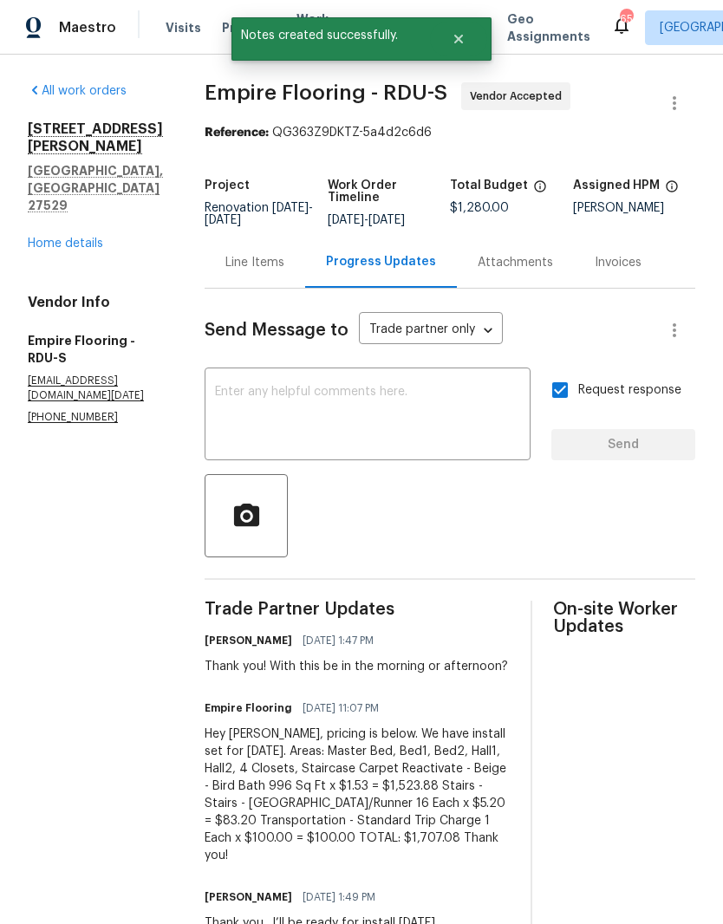
click at [291, 284] on div "Line Items" at bounding box center [255, 262] width 101 height 51
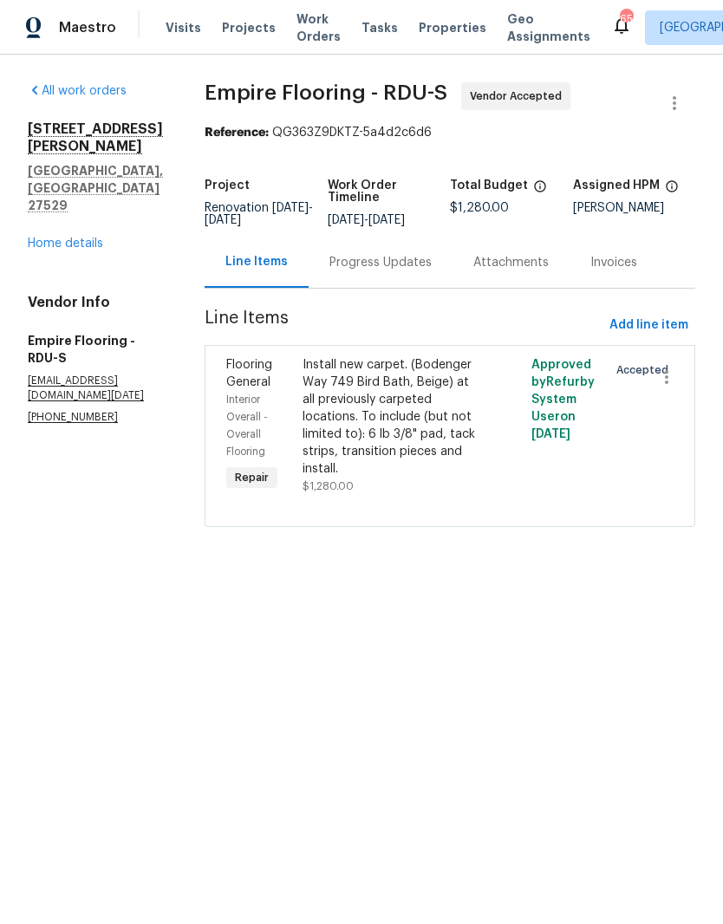
click at [450, 469] on div "Install new carpet. (Bodenger Way 749 Bird Bath, Beige) at all previously carpe…" at bounding box center [393, 416] width 180 height 121
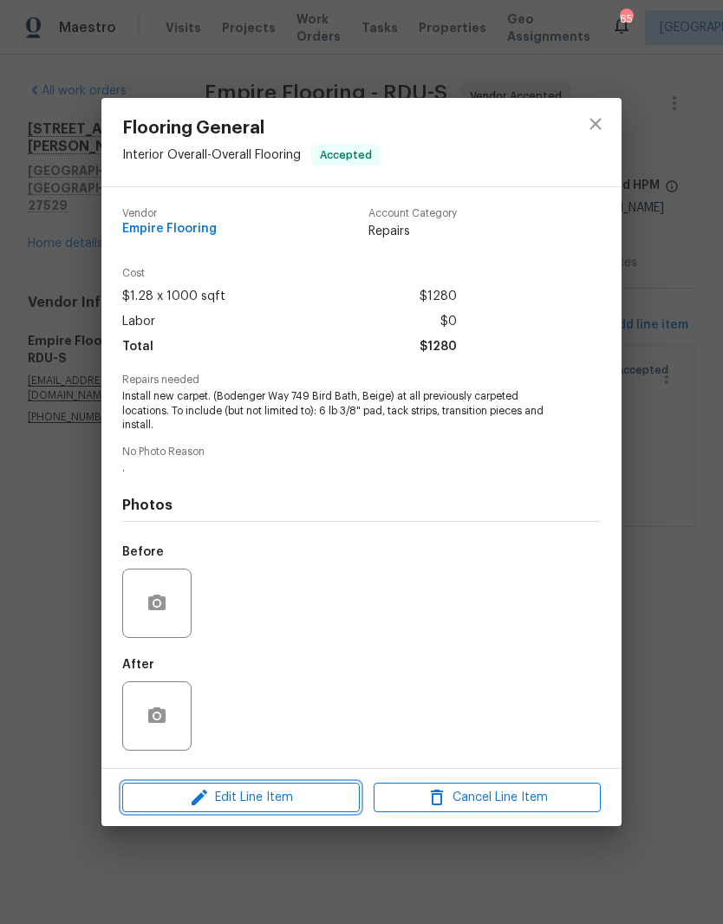
click at [288, 795] on span "Edit Line Item" at bounding box center [240, 798] width 227 height 22
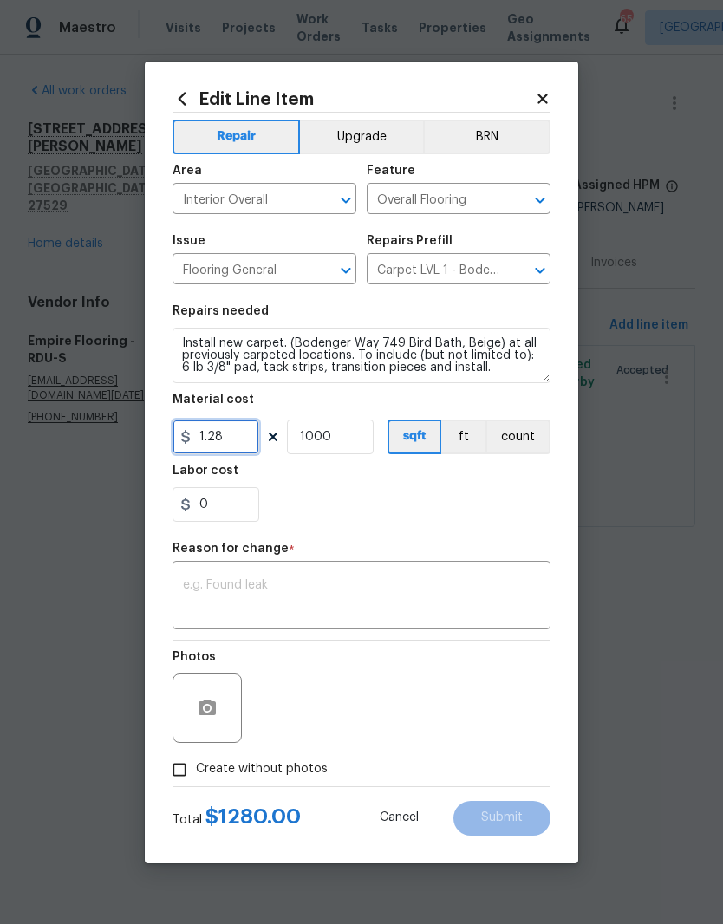
click at [231, 444] on input "1.28" at bounding box center [215, 437] width 87 height 35
type input "1707.08"
click at [357, 445] on input "1000" at bounding box center [330, 437] width 87 height 35
type input "1"
click at [505, 498] on div "0" at bounding box center [361, 504] width 378 height 35
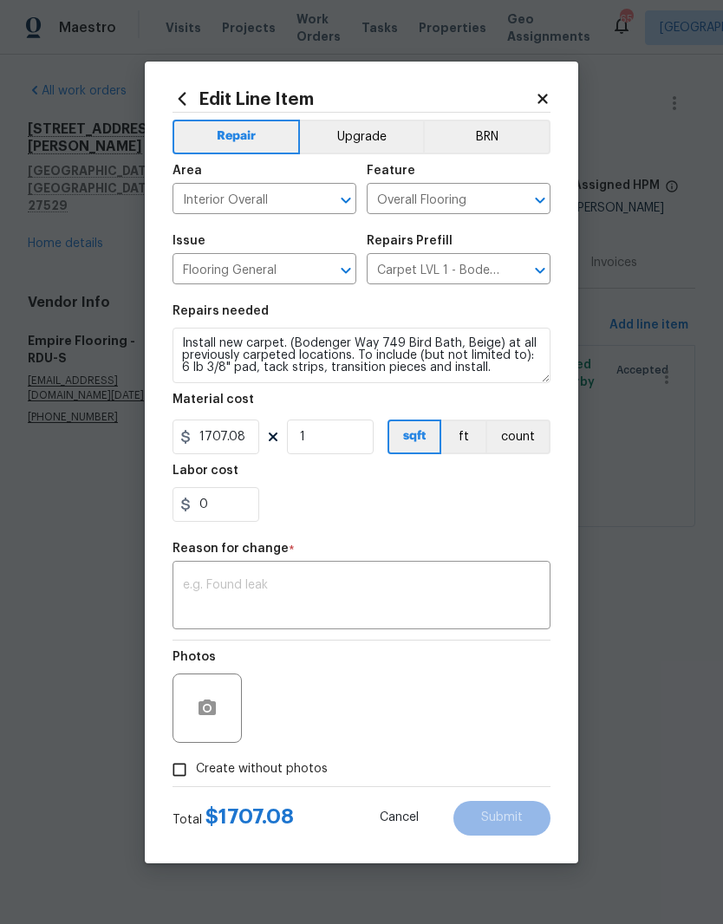
click at [353, 601] on textarea at bounding box center [361, 597] width 357 height 36
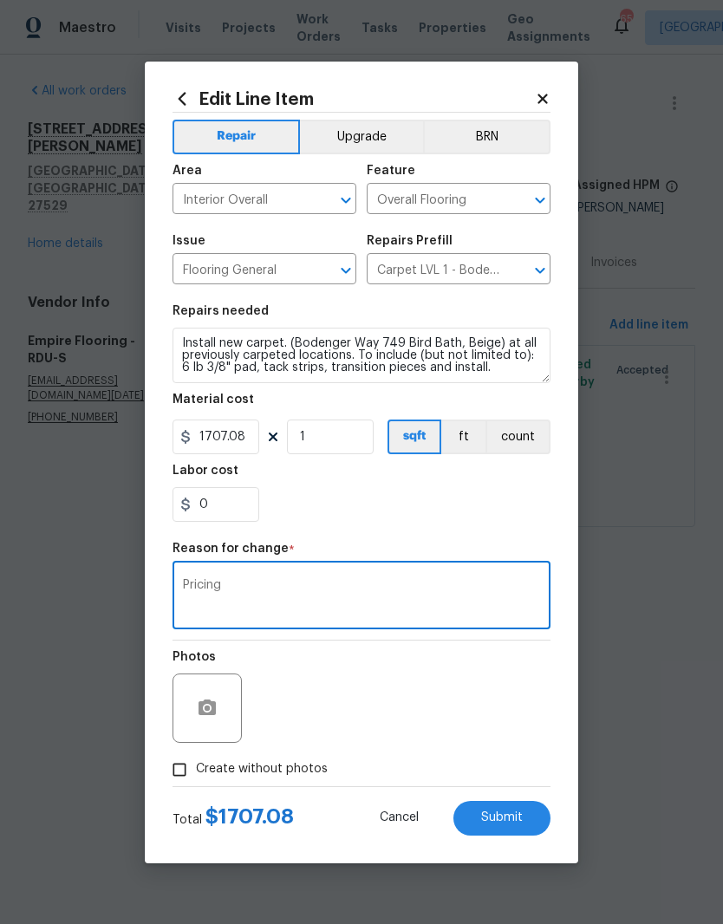
type textarea "Pricing"
click at [384, 508] on div "0" at bounding box center [361, 504] width 378 height 35
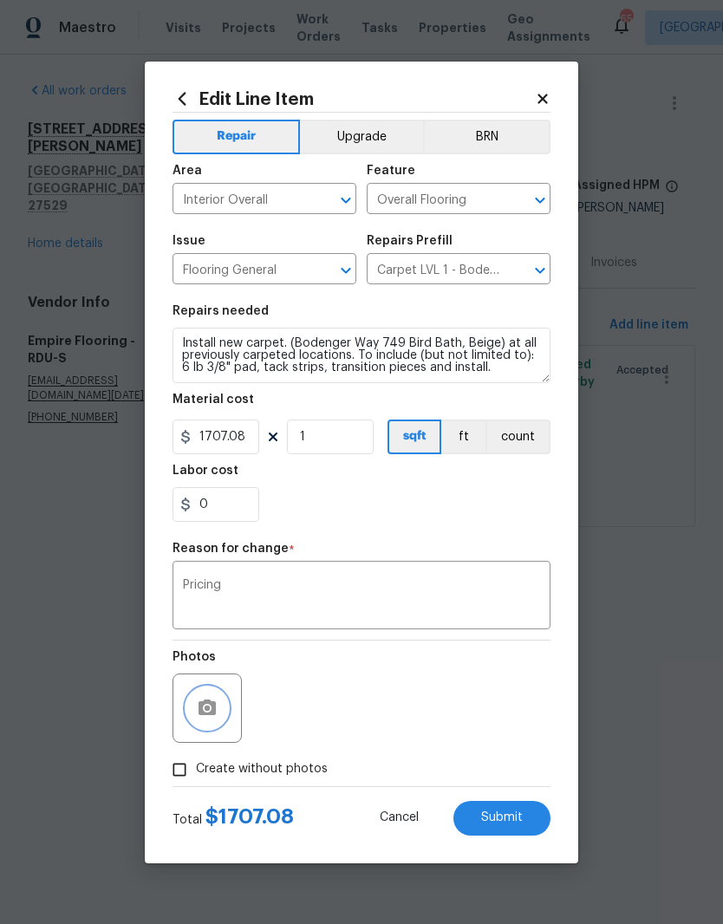
click at [202, 710] on icon "button" at bounding box center [207, 708] width 17 height 16
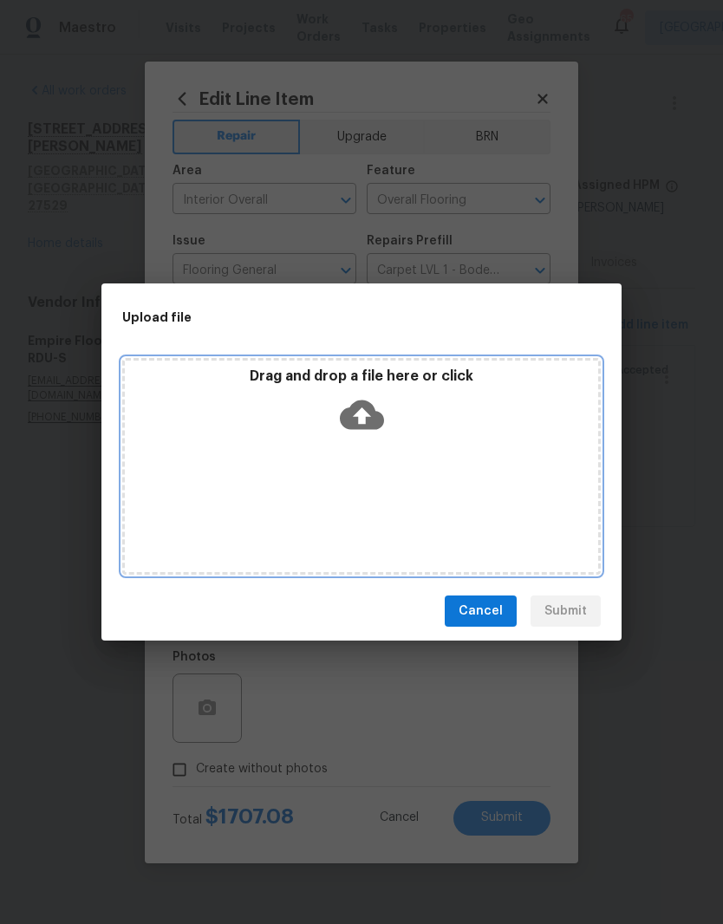
click at [377, 420] on icon at bounding box center [362, 414] width 44 height 29
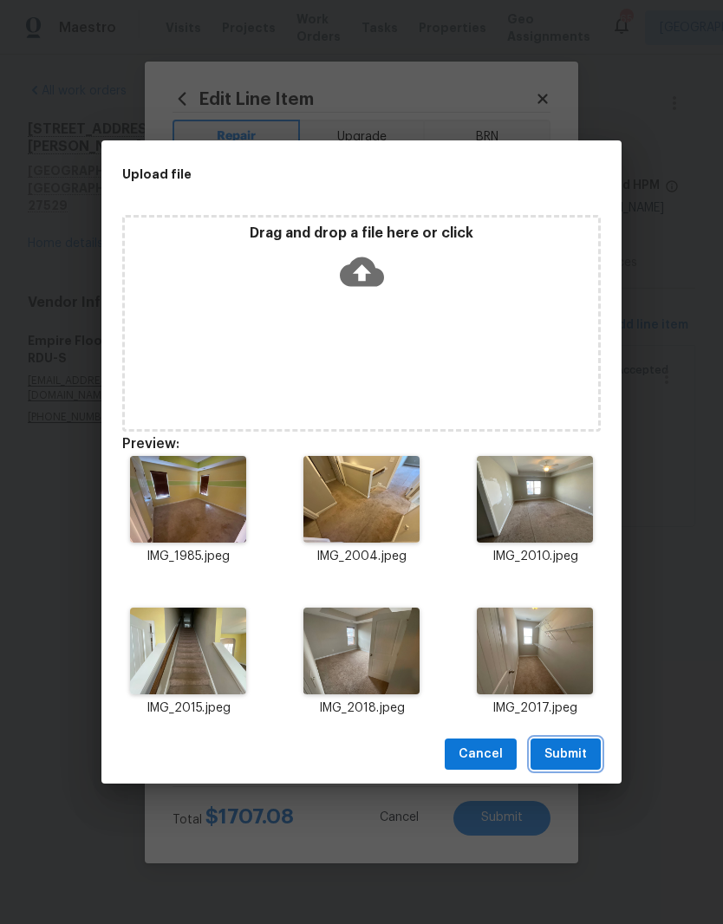
click at [582, 751] on span "Submit" at bounding box center [565, 755] width 42 height 22
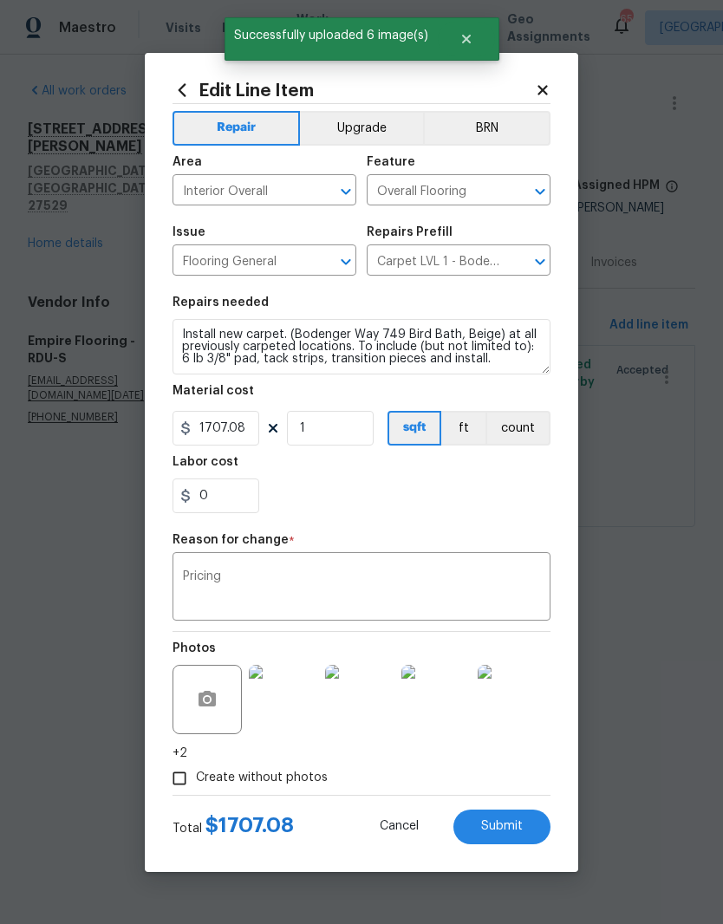
click at [530, 832] on button "Submit" at bounding box center [501, 827] width 97 height 35
type input "1000"
type input "1.28"
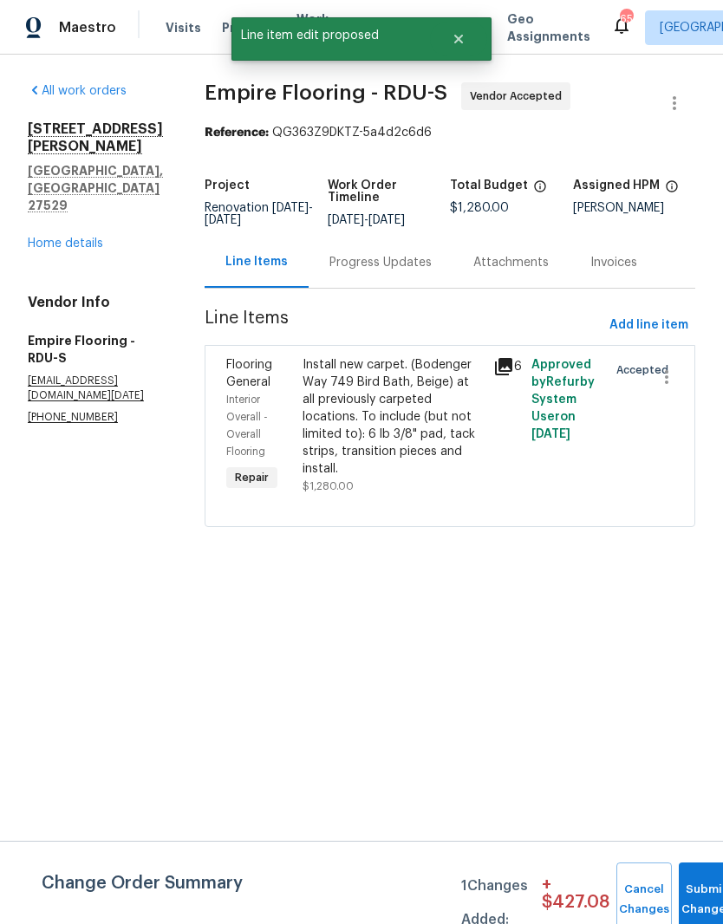
click at [422, 271] on div "Progress Updates" at bounding box center [380, 262] width 102 height 17
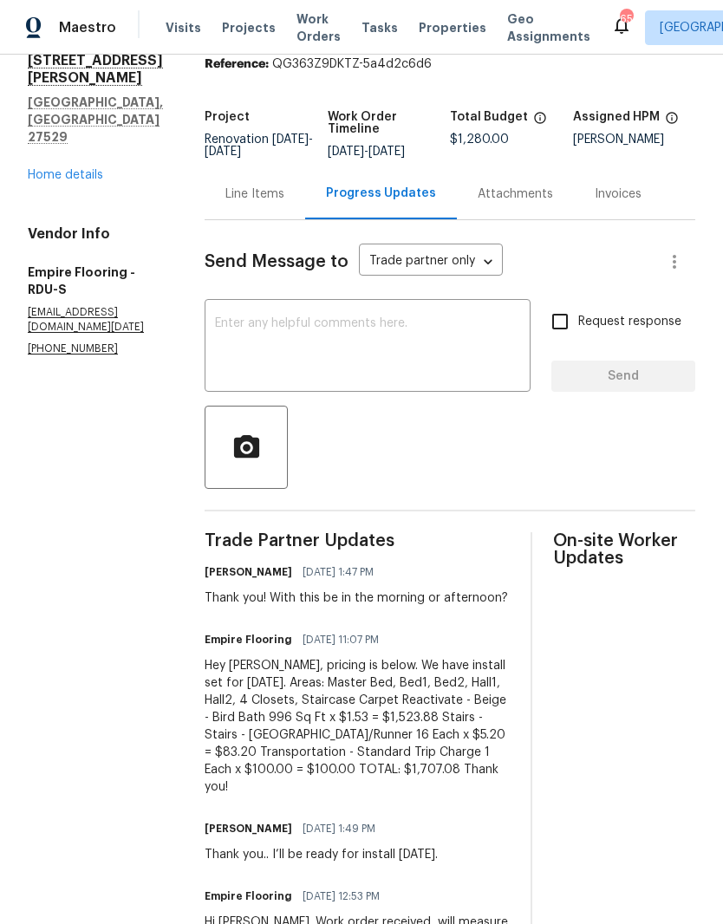
scroll to position [70, 0]
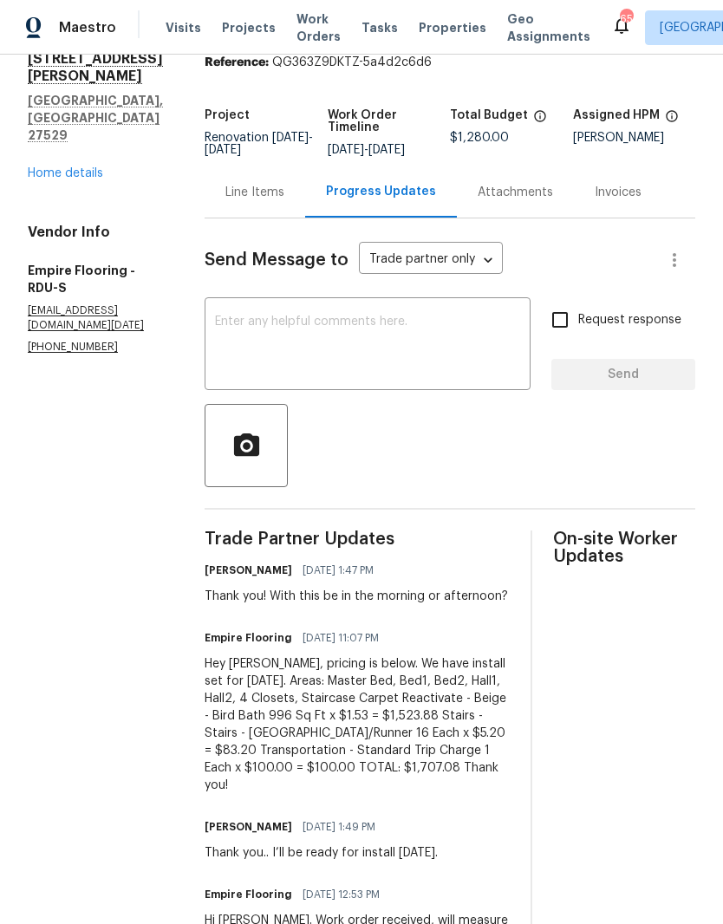
click at [284, 201] on div "Line Items" at bounding box center [254, 192] width 59 height 17
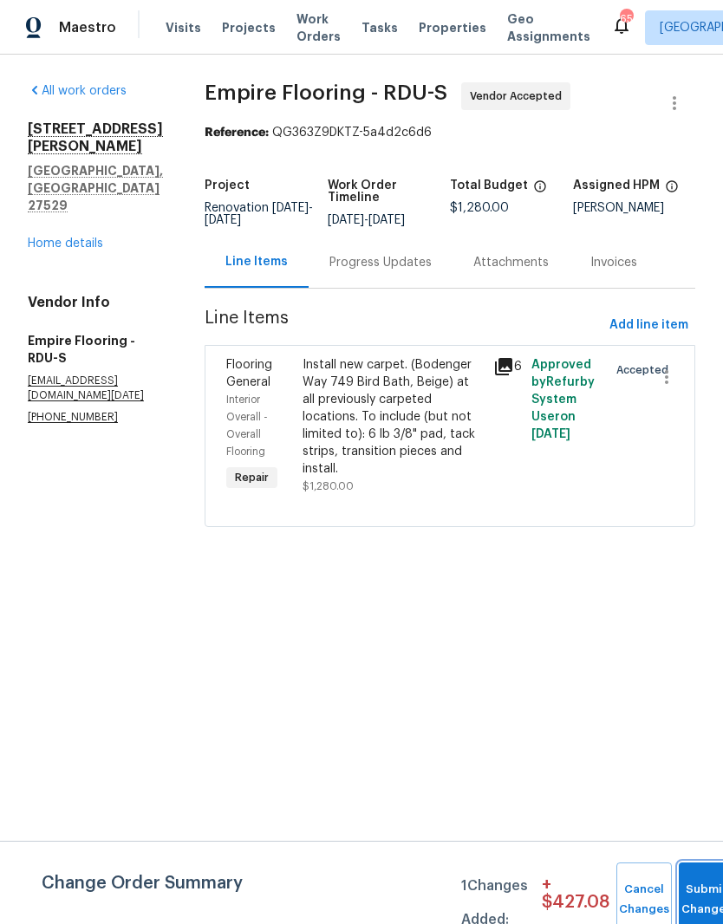
click at [702, 894] on button "Submit Changes" at bounding box center [706, 899] width 55 height 75
